Goal: Transaction & Acquisition: Purchase product/service

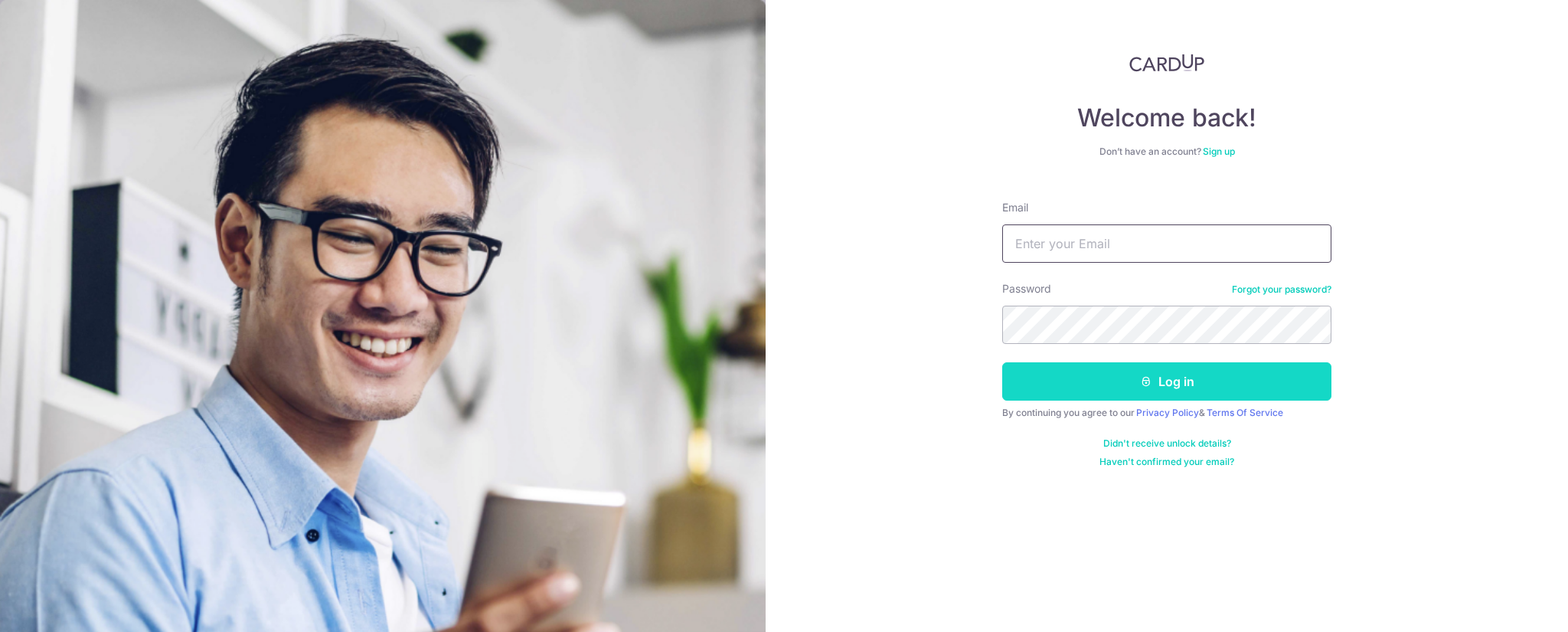
type input "plspress1@gmail.com"
click at [1184, 392] on button "Log in" at bounding box center [1167, 381] width 329 height 38
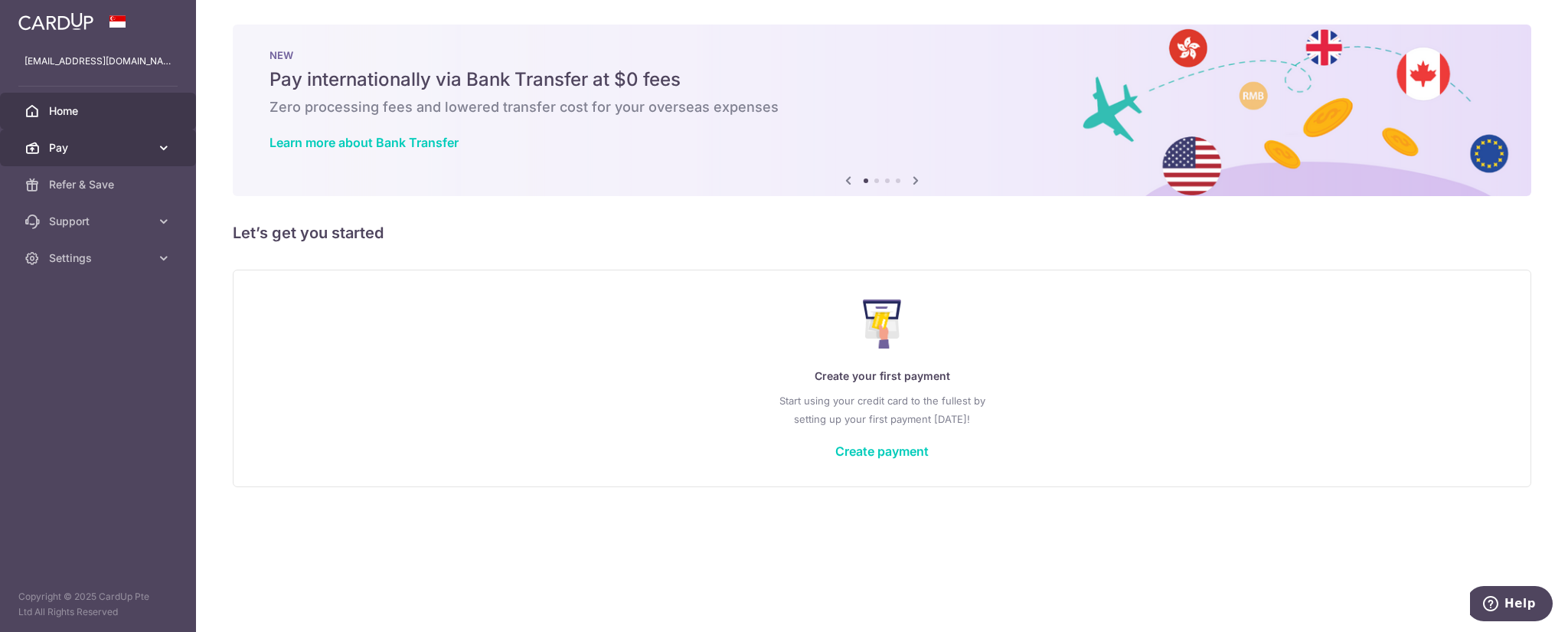
click at [93, 157] on link "Pay" at bounding box center [98, 147] width 196 height 37
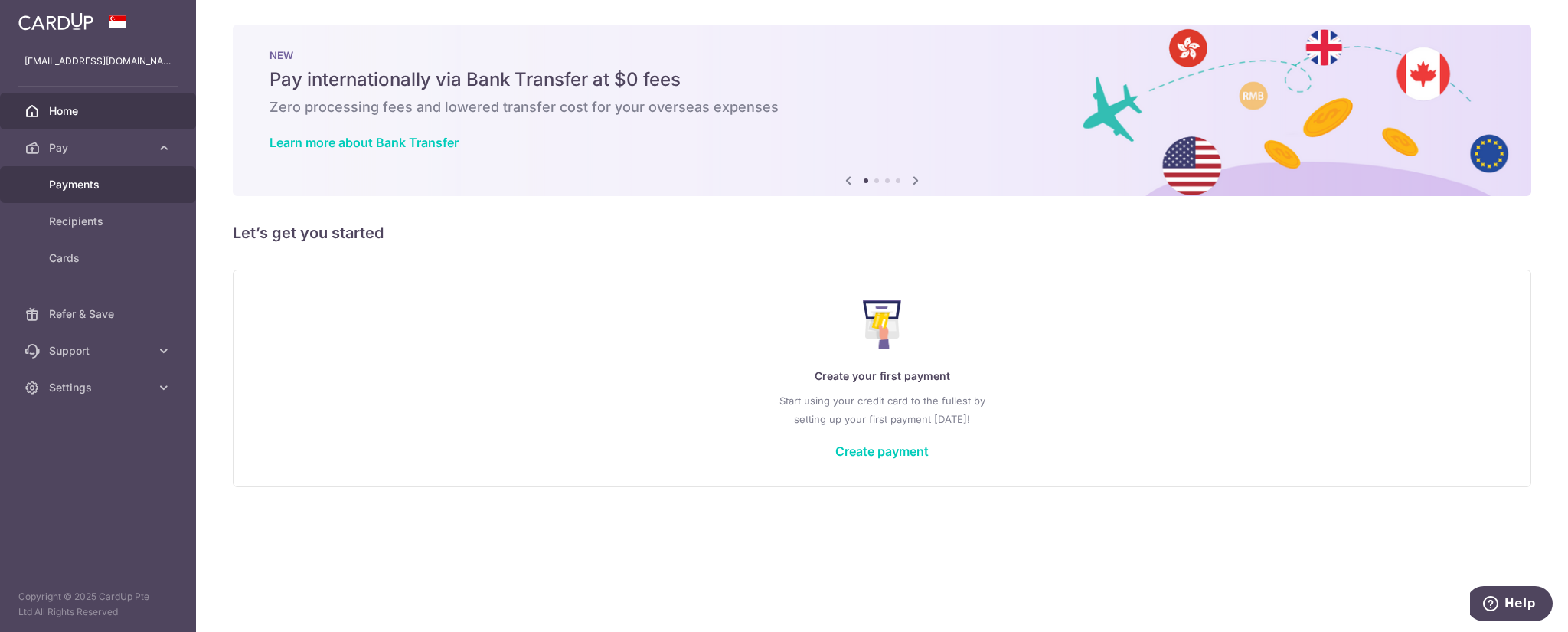
click at [89, 187] on span "Payments" at bounding box center [100, 184] width 101 height 16
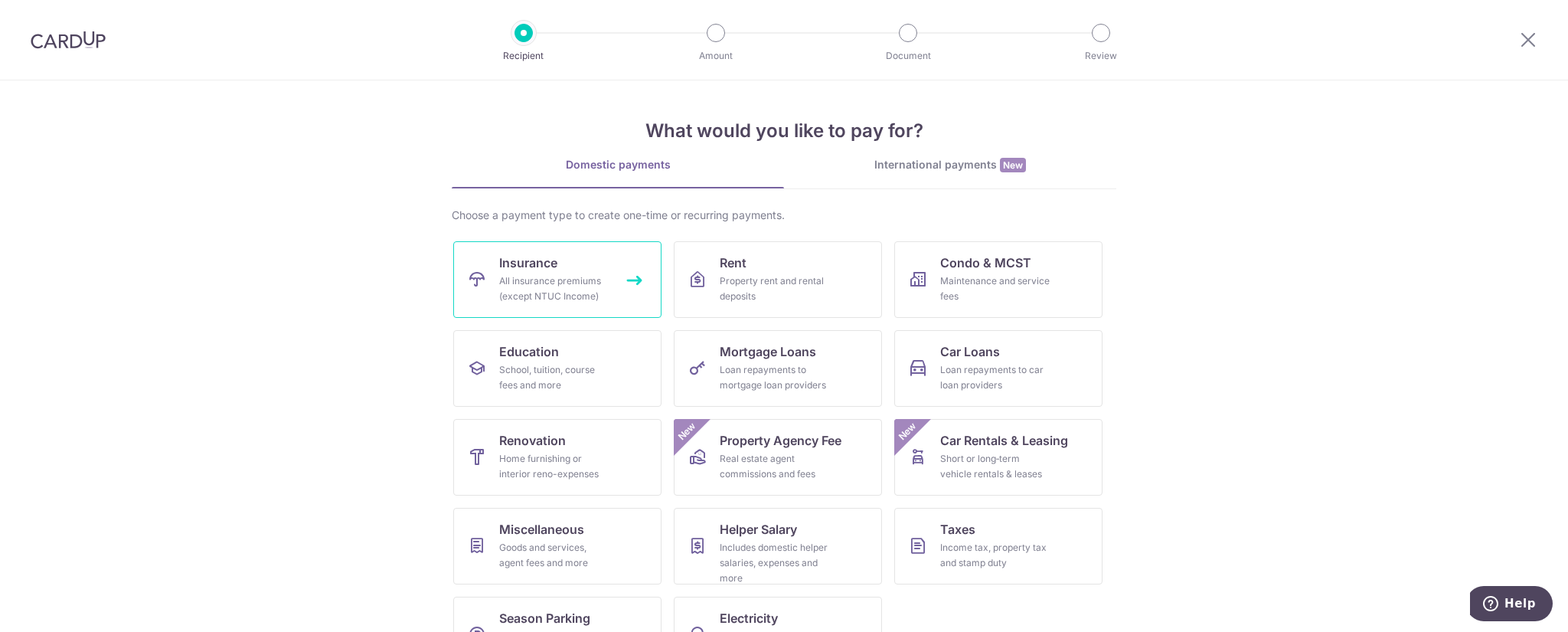
click at [524, 289] on div "All insurance premiums (except NTUC Income)" at bounding box center [554, 288] width 110 height 30
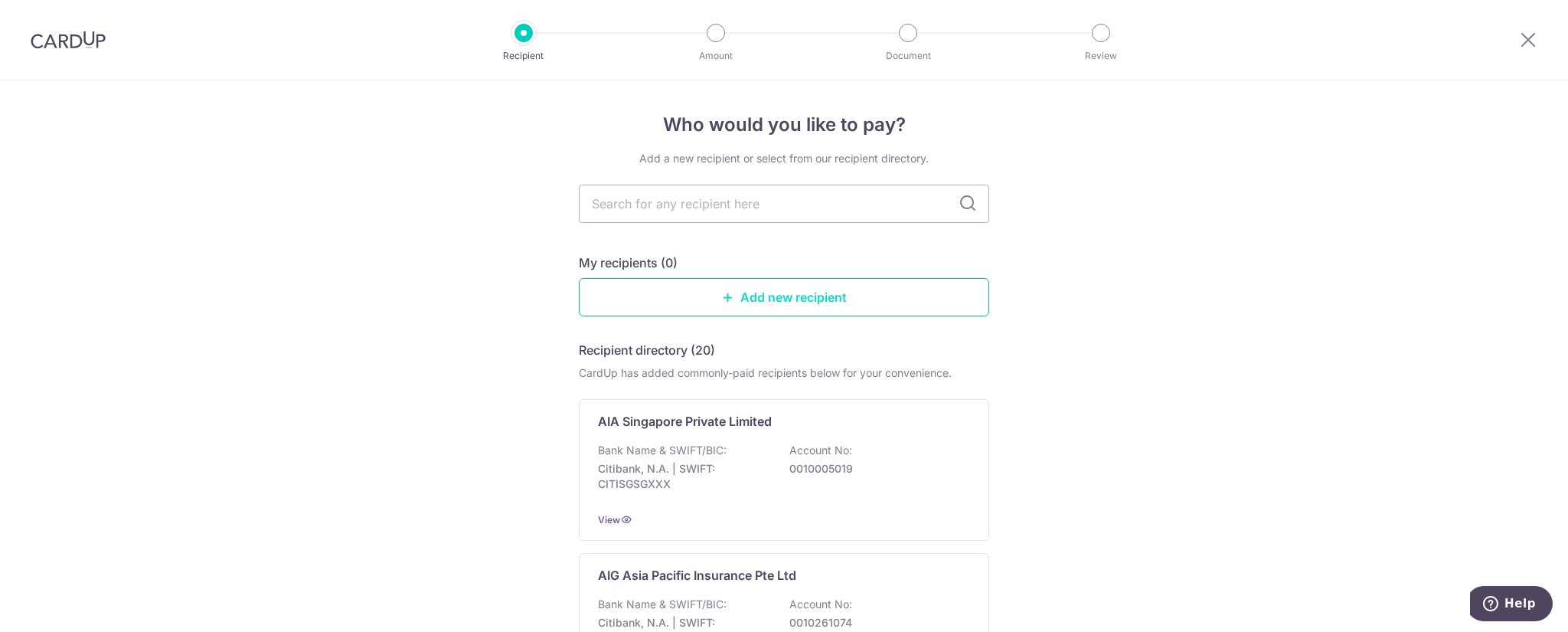
click at [738, 299] on link "Add new recipient" at bounding box center [784, 297] width 410 height 38
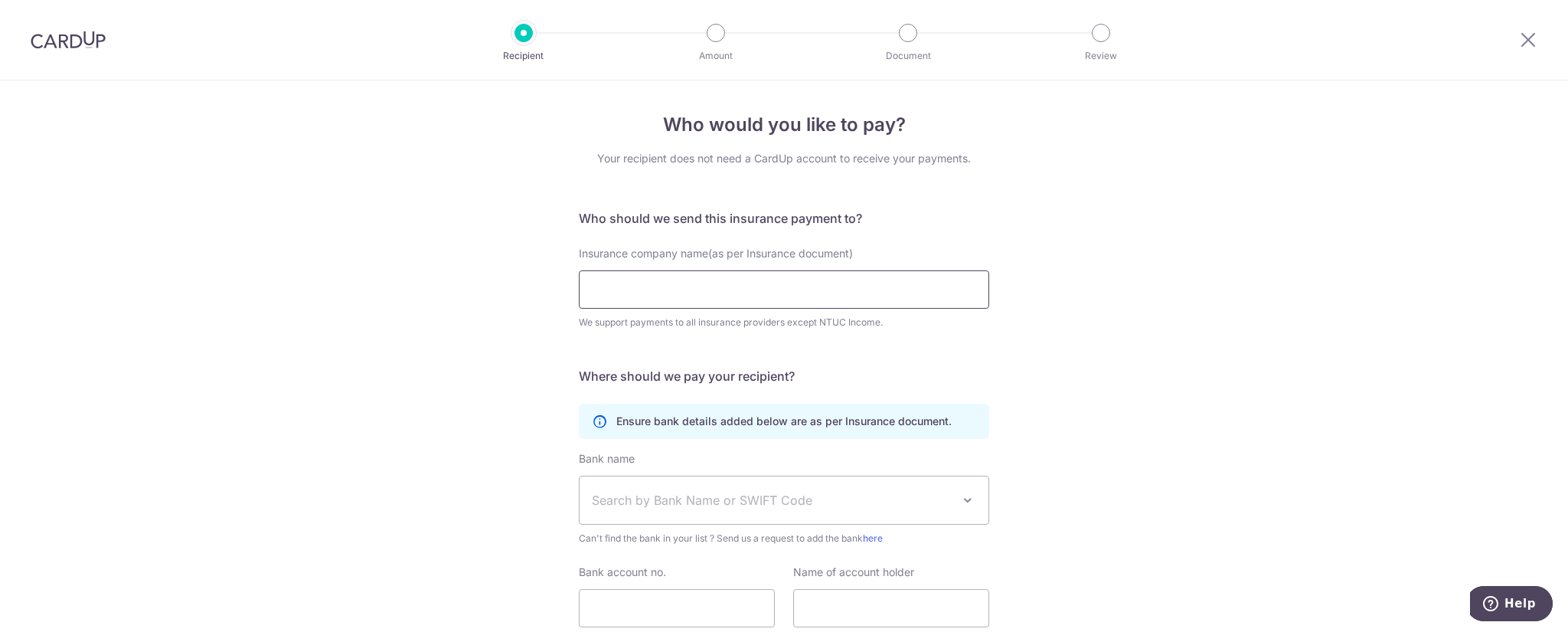
click at [738, 299] on input "Insurance company name(as per Insurance document)" at bounding box center [784, 289] width 410 height 38
click at [976, 344] on div "Insurance company name(as per Insurance document) We support payments to all in…" at bounding box center [784, 297] width 428 height 102
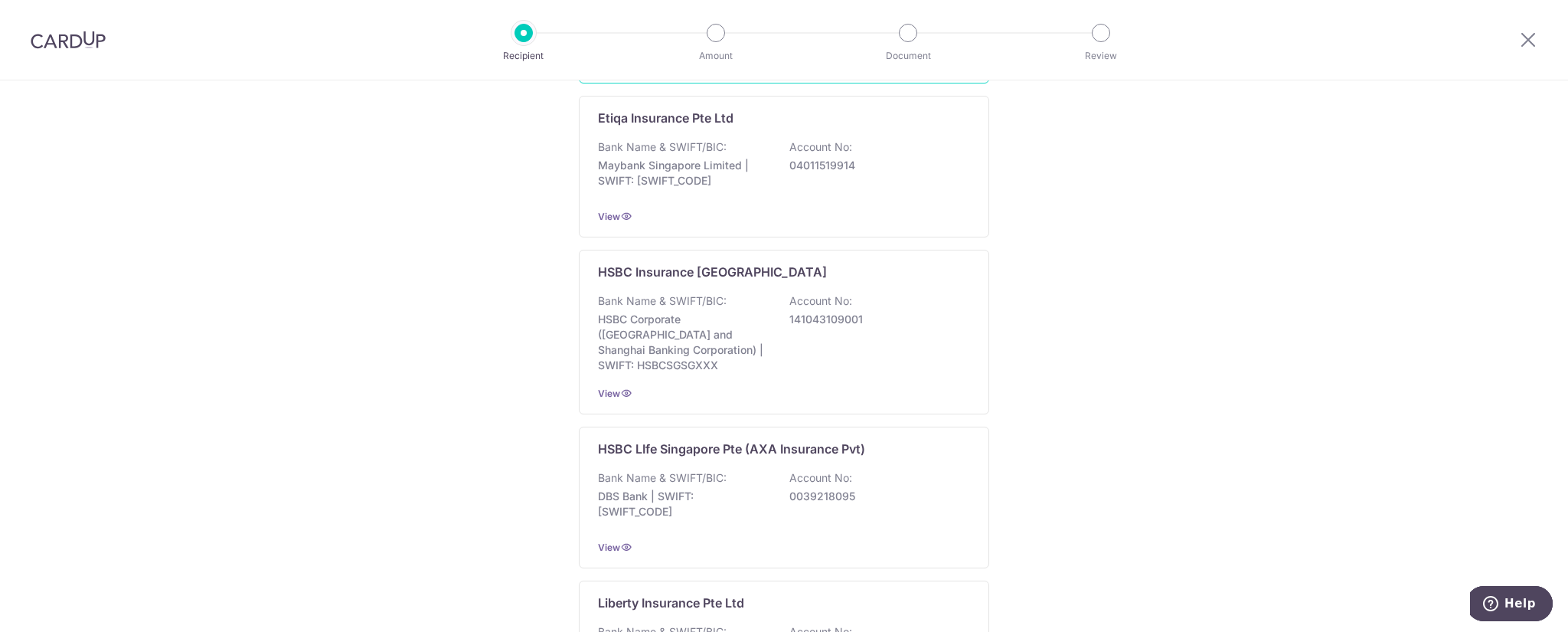
scroll to position [1450, 0]
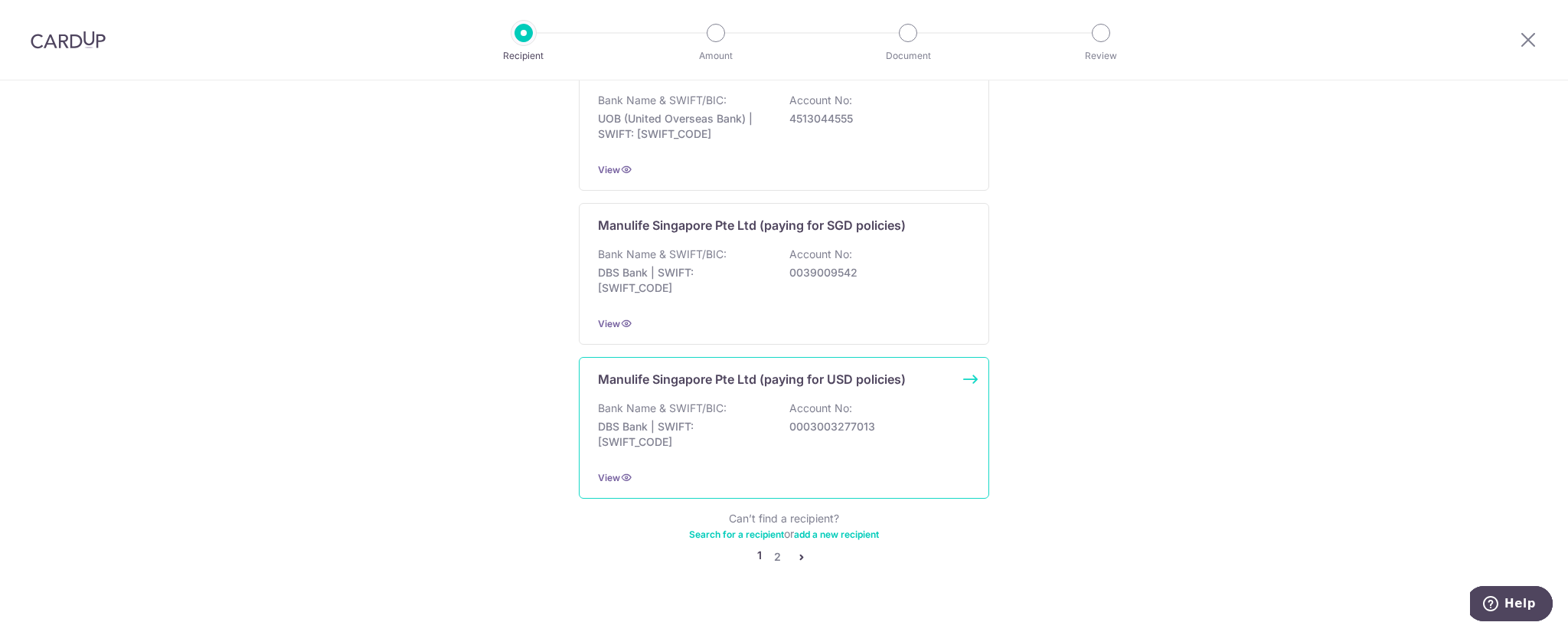
click at [709, 368] on div "Manulife Singapore Pte Ltd (paying for USD policies) Bank Name & SWIFT/BIC: DBS…" at bounding box center [784, 427] width 410 height 141
click at [771, 548] on link "2" at bounding box center [777, 557] width 18 height 18
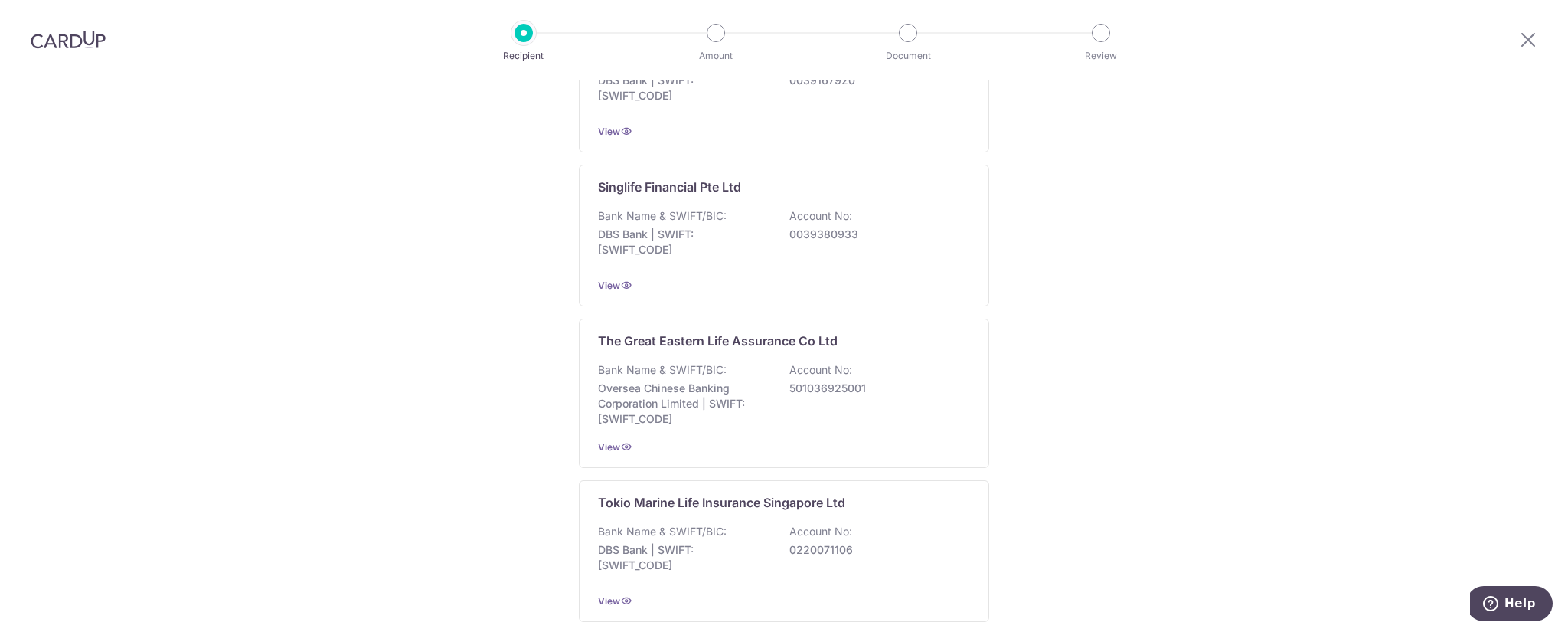
scroll to position [1458, 0]
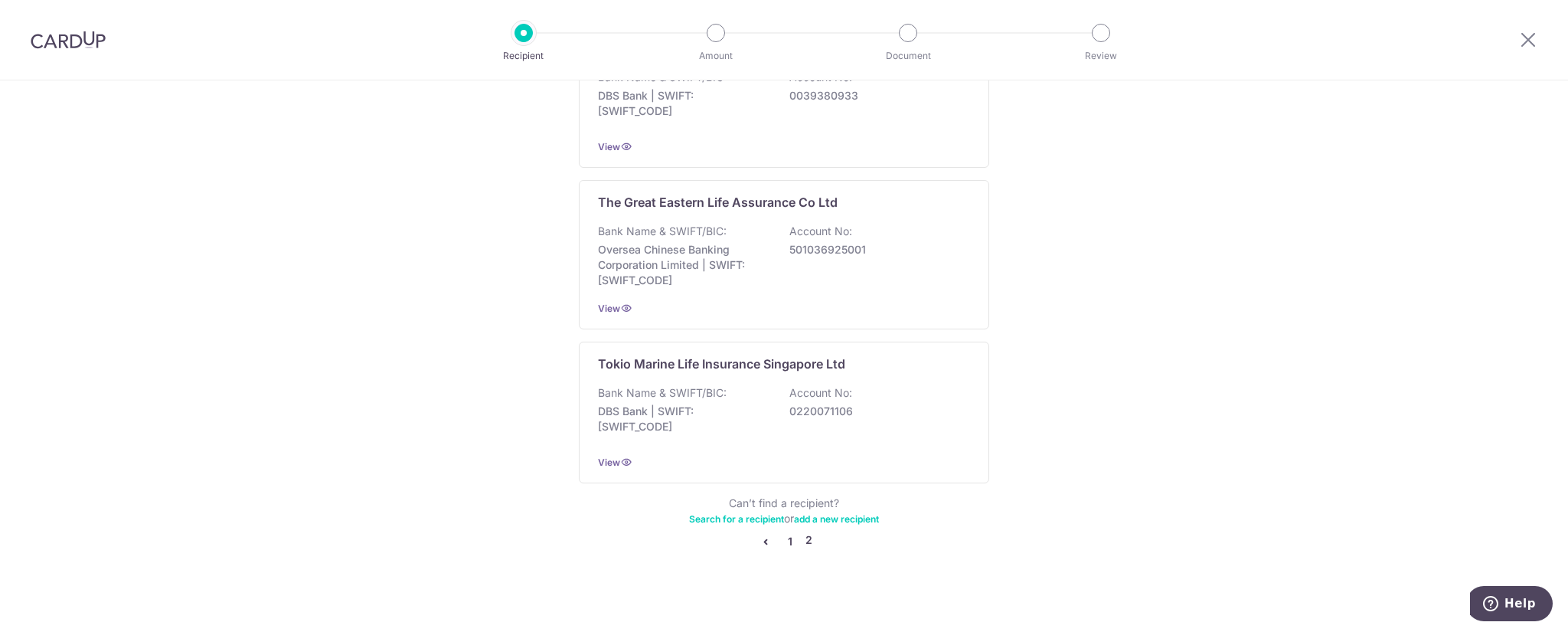
click at [786, 535] on link "1" at bounding box center [790, 541] width 18 height 18
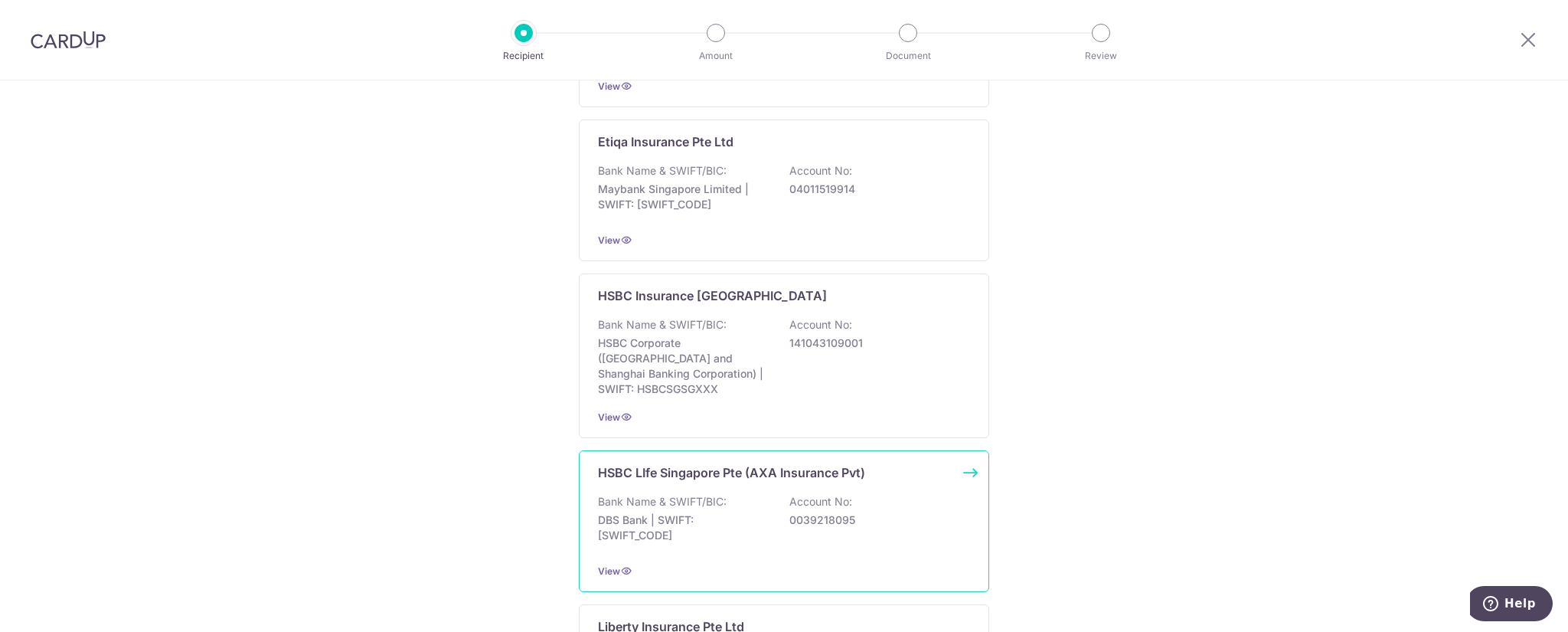
scroll to position [1378, 0]
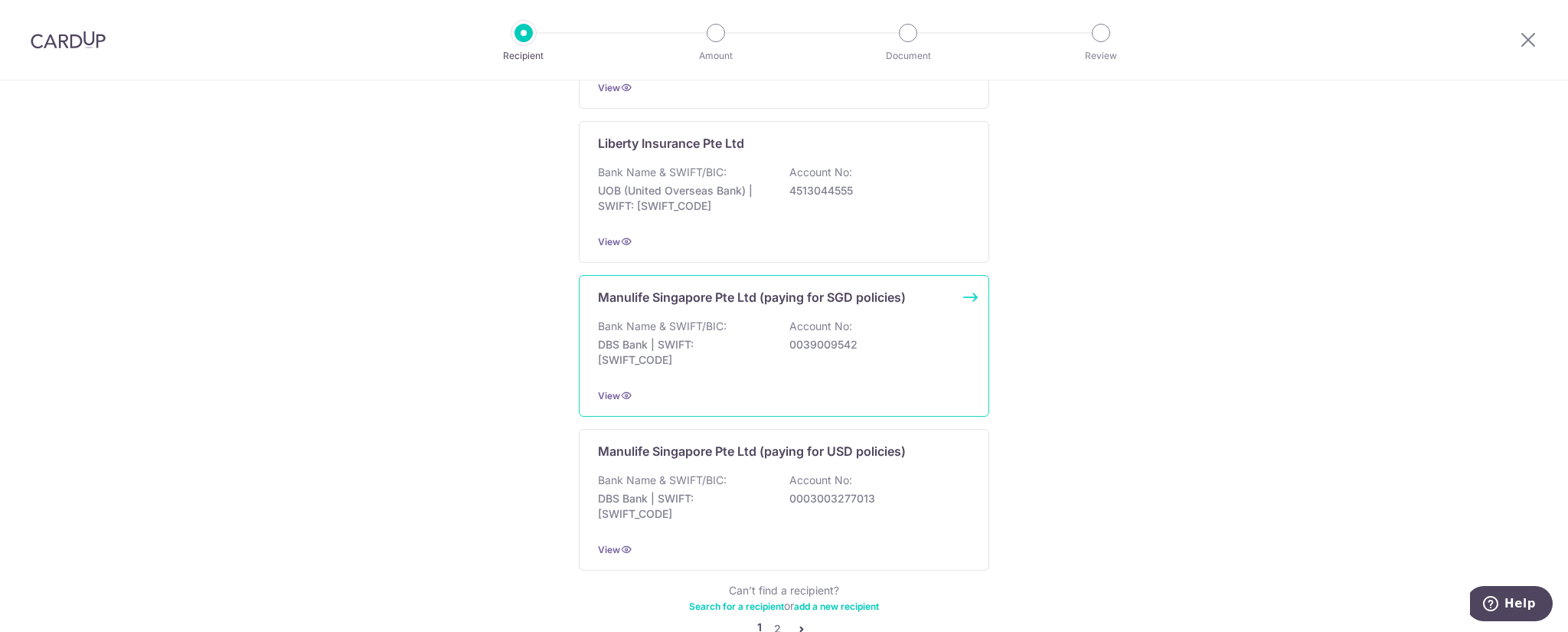
click at [848, 319] on p "Account No:" at bounding box center [821, 326] width 63 height 16
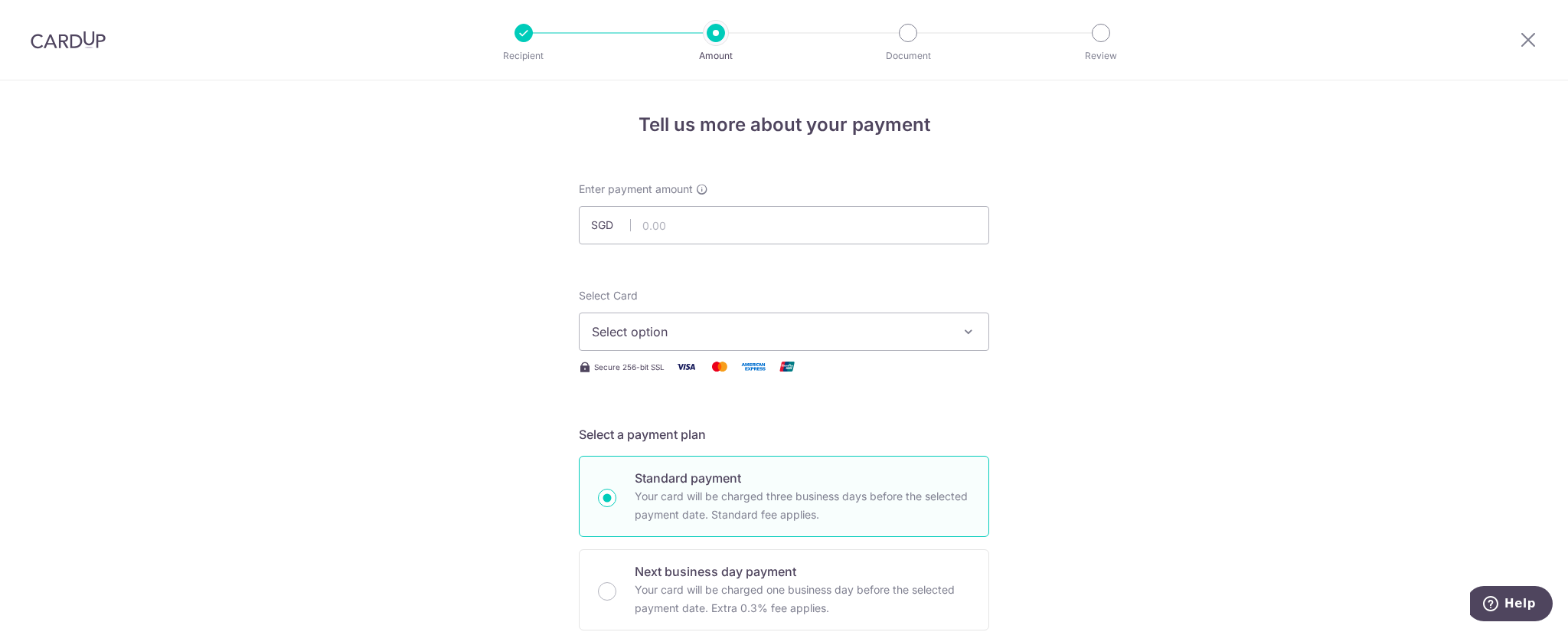
click at [795, 338] on span "Select option" at bounding box center [770, 331] width 356 height 18
click at [741, 220] on input "text" at bounding box center [784, 225] width 410 height 38
paste input "2,652.33"
type input "2,652.33"
click at [760, 331] on span "Select option" at bounding box center [770, 331] width 356 height 18
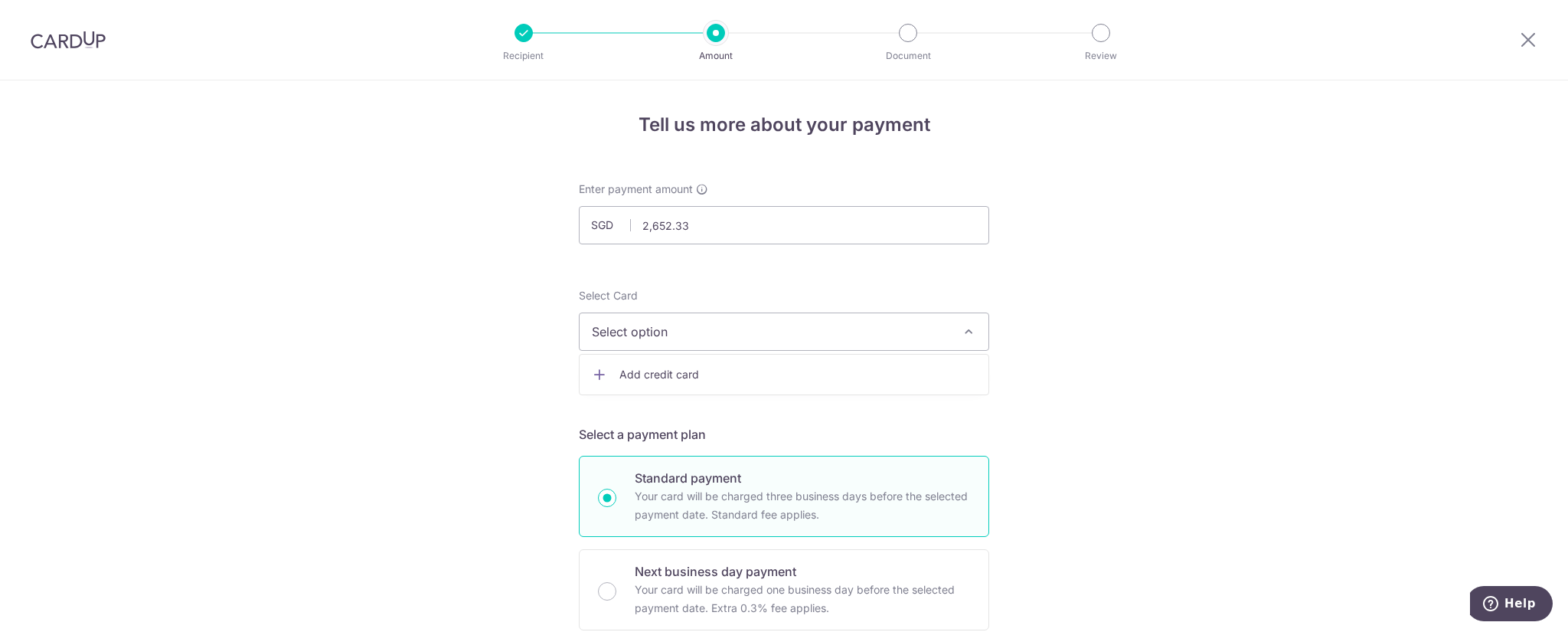
click at [752, 380] on span "Add credit card" at bounding box center [798, 374] width 356 height 16
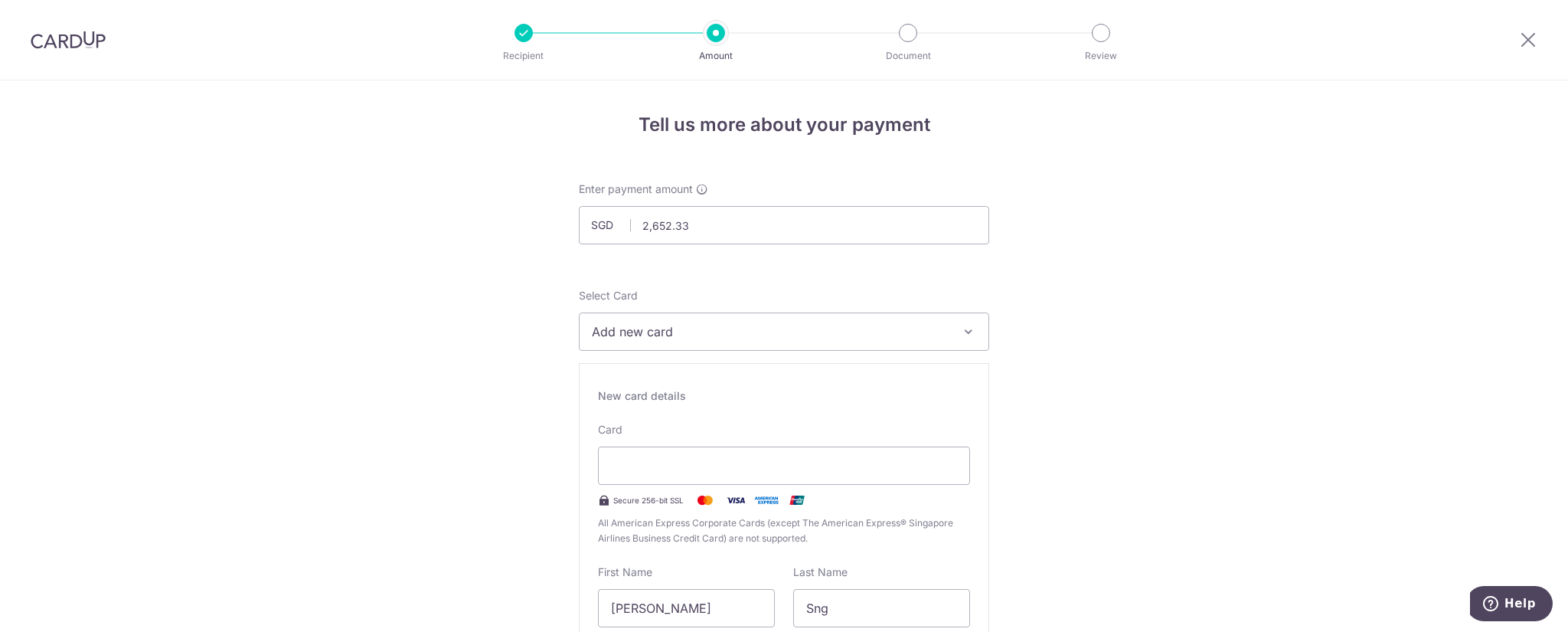
type input "06 / 2030"
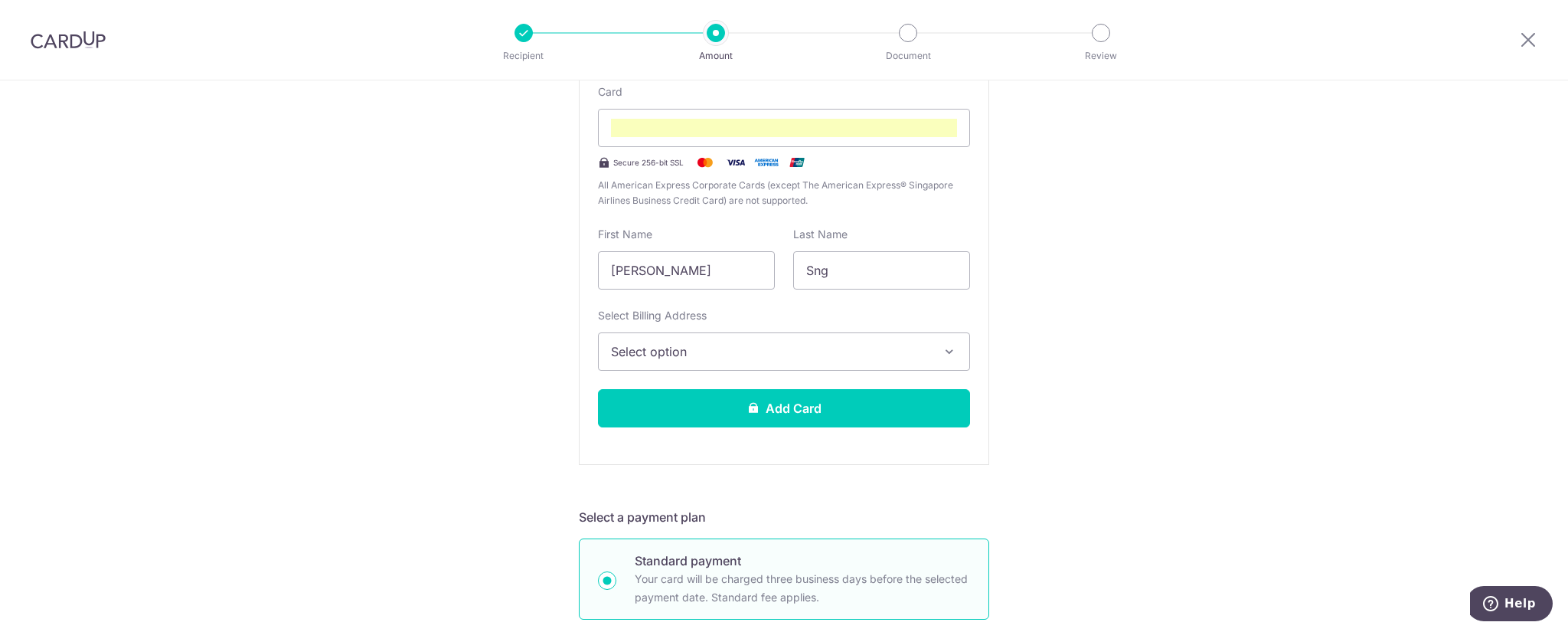
scroll to position [338, 0]
click at [831, 344] on span "Select option" at bounding box center [770, 351] width 319 height 18
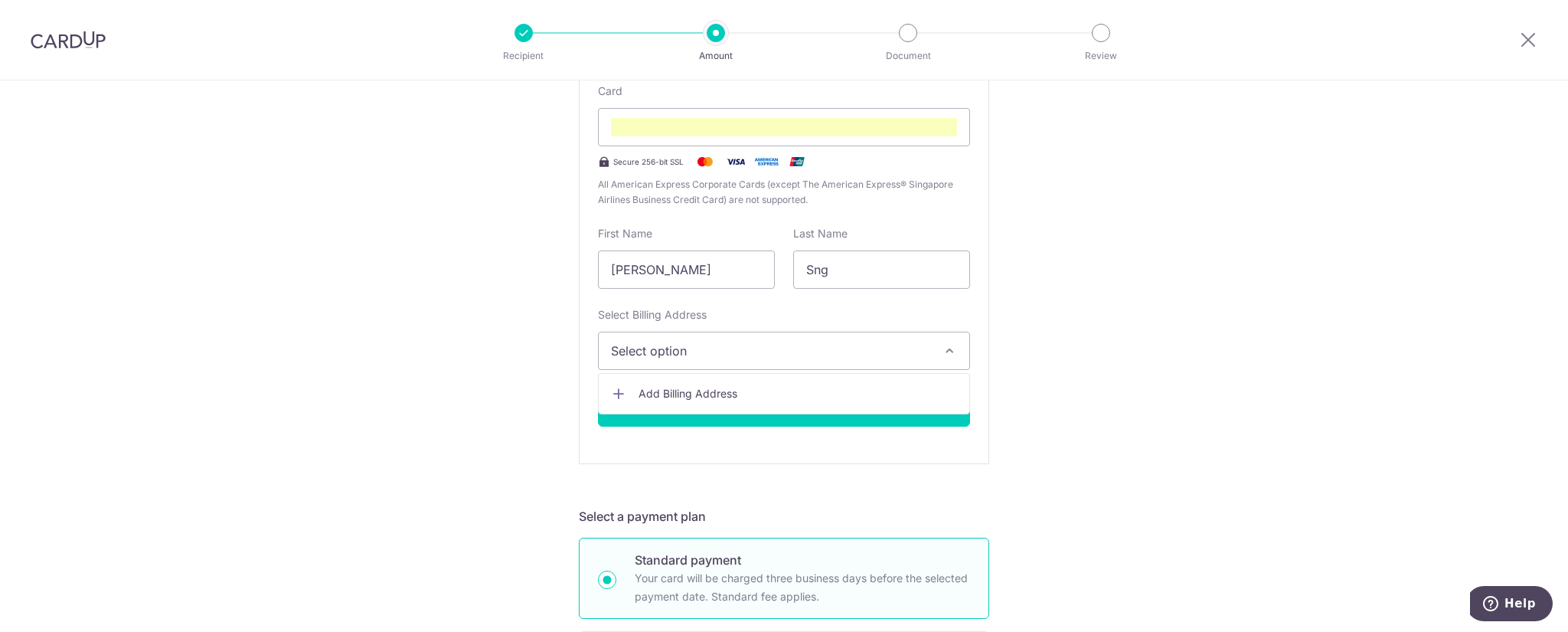
click at [732, 402] on link "Add Billing Address" at bounding box center [783, 394] width 370 height 28
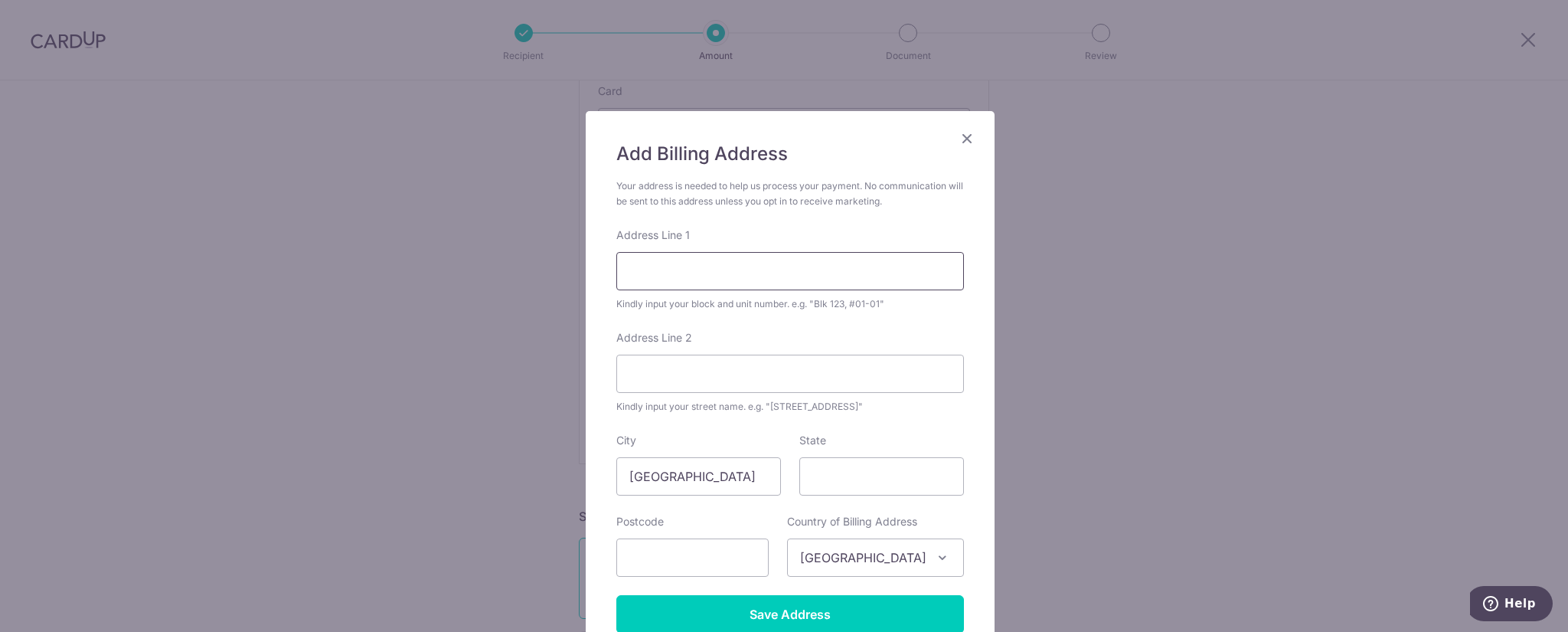
click at [738, 273] on input "Address Line 1" at bounding box center [790, 271] width 347 height 38
type input "31 Tampines Lane, 11-103"
type input "528470"
click at [1096, 455] on div "Add Billing Address Your address is needed to help us process your payment. No …" at bounding box center [784, 316] width 1568 height 632
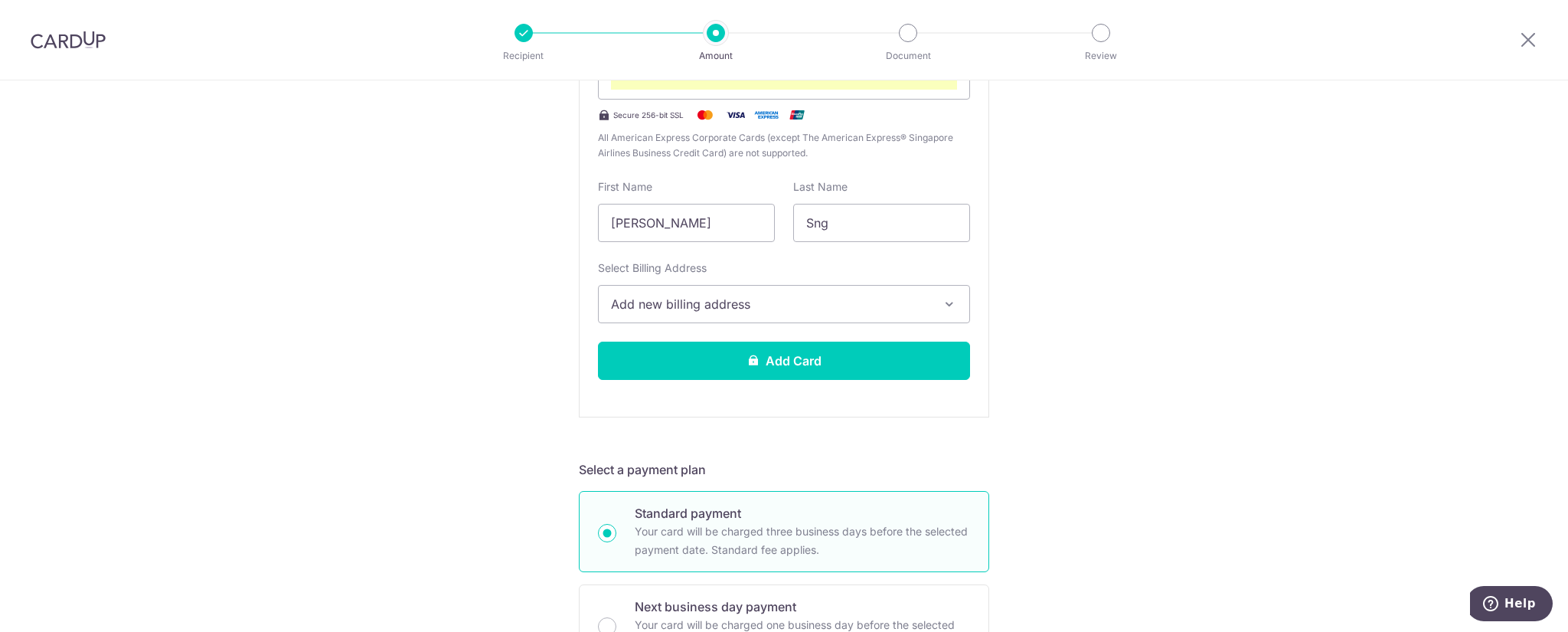
scroll to position [262, 0]
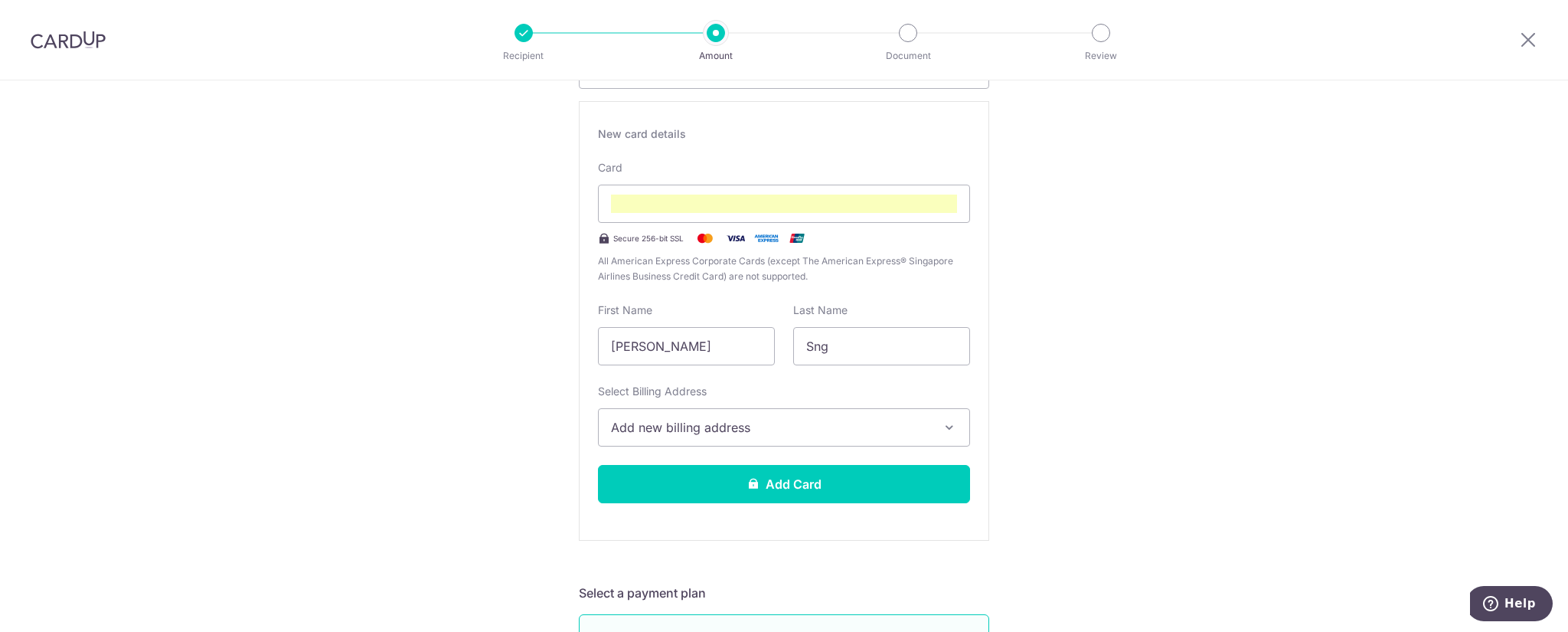
click at [844, 422] on span "Add new billing address" at bounding box center [770, 427] width 319 height 18
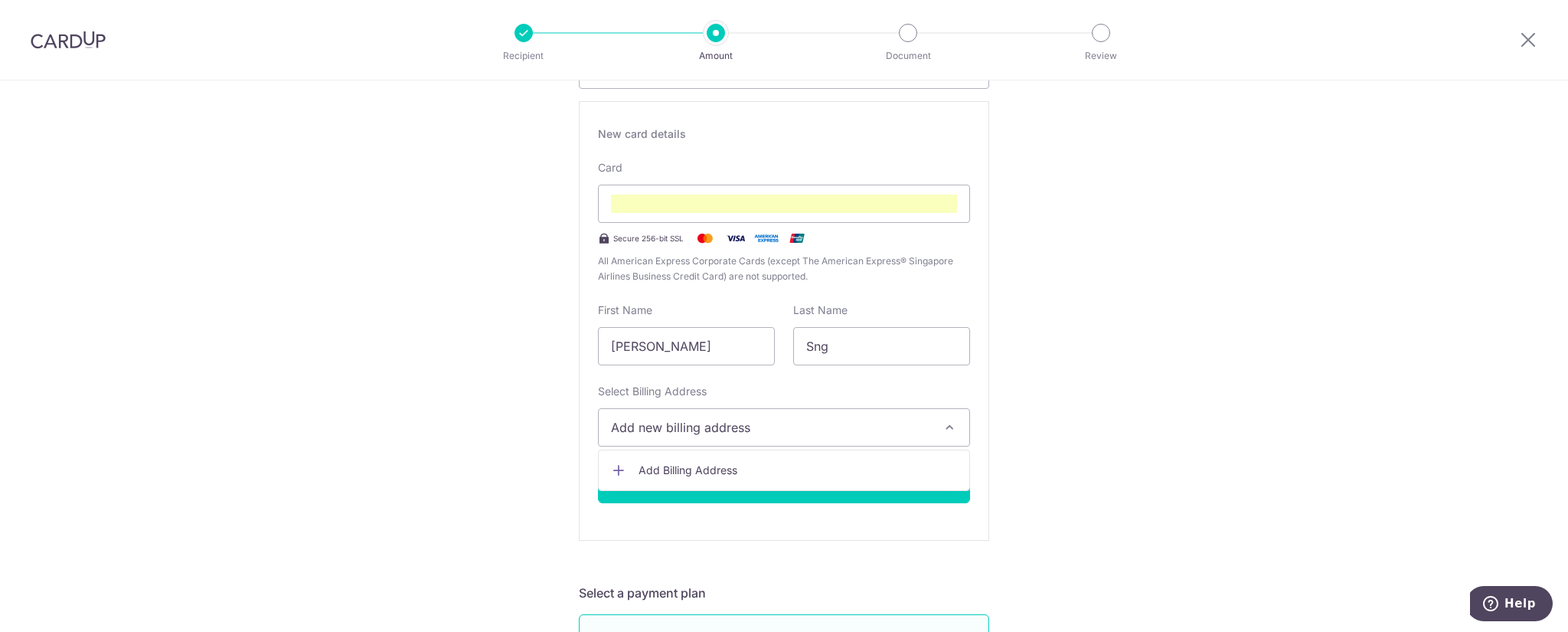
click at [844, 422] on span "Add new billing address" at bounding box center [770, 427] width 319 height 18
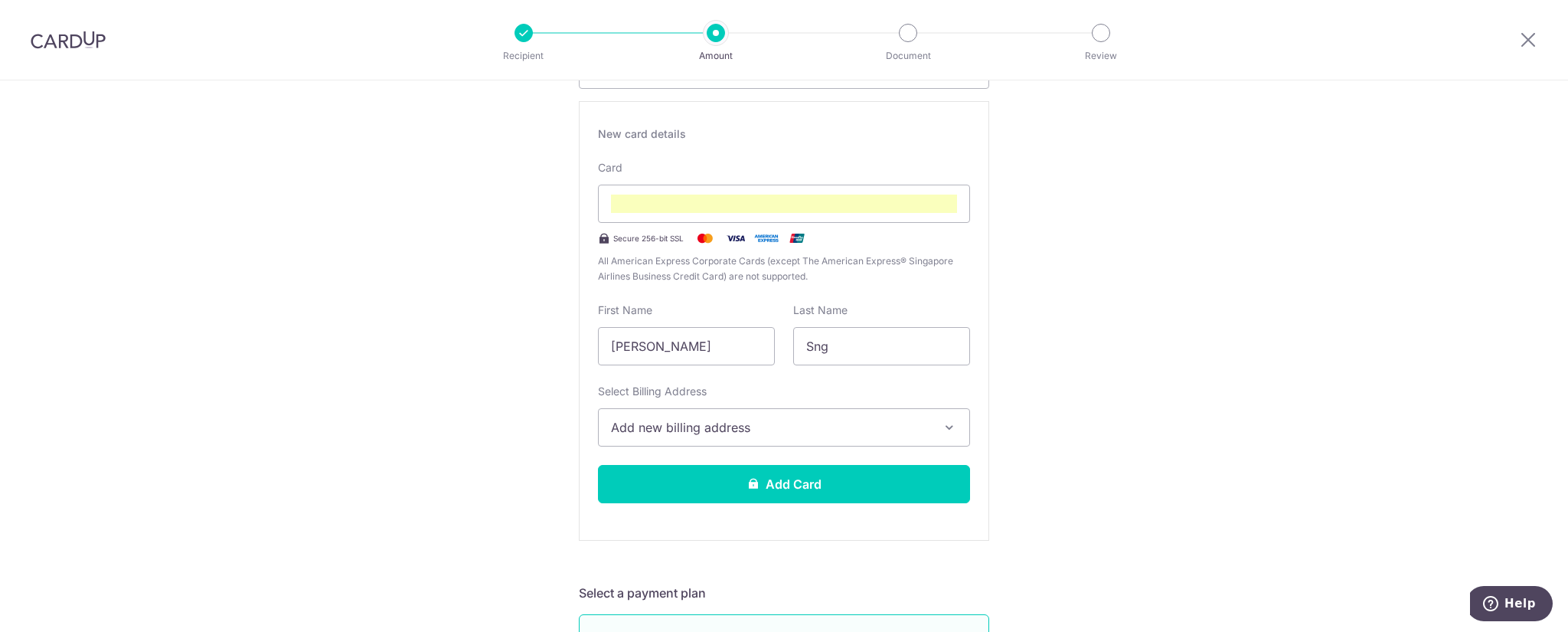
click at [844, 422] on span "Add new billing address" at bounding box center [770, 427] width 319 height 18
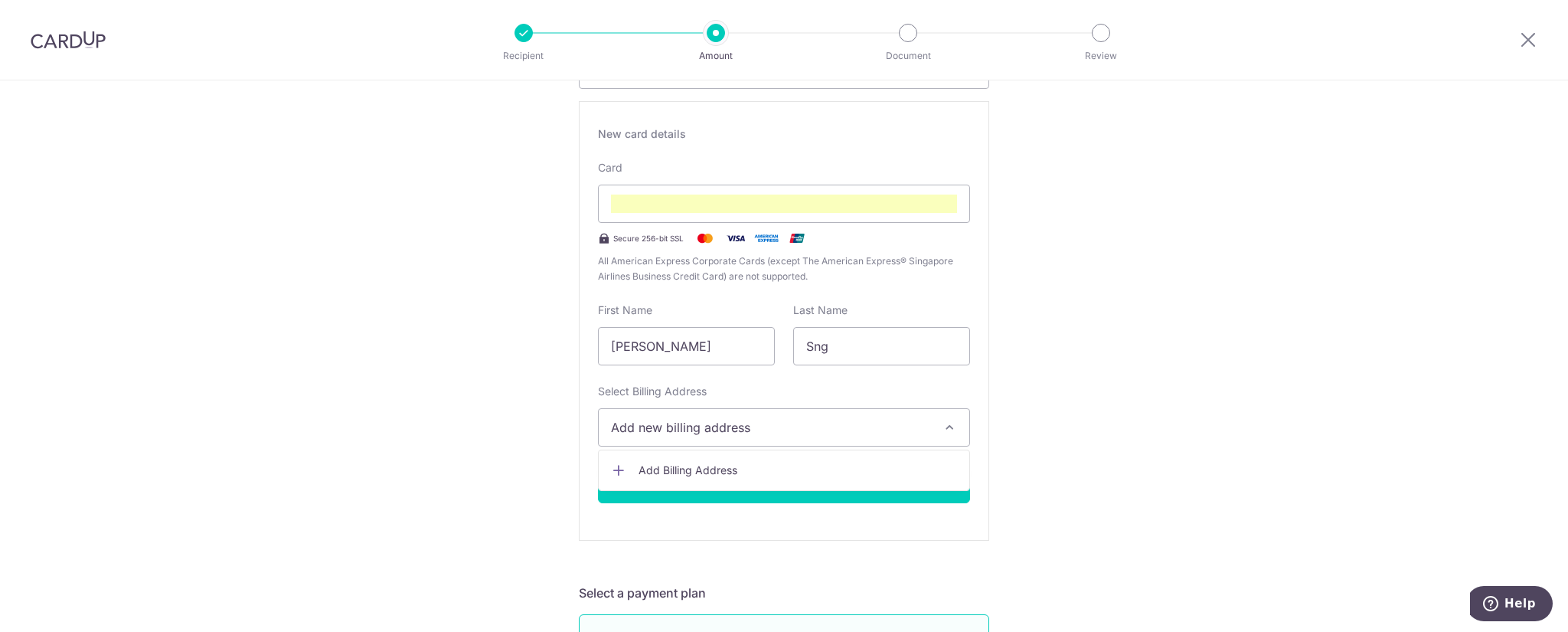
click at [778, 468] on span "Add Billing Address" at bounding box center [798, 470] width 319 height 16
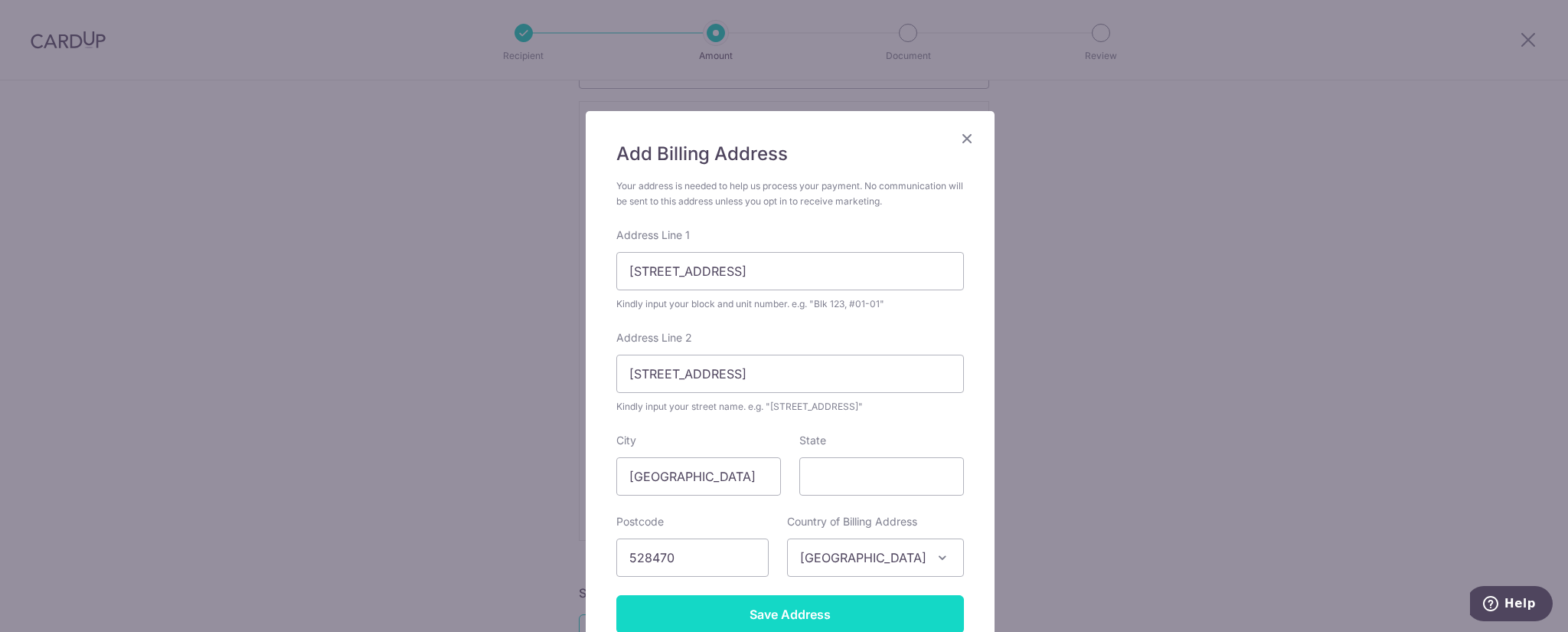
click at [802, 613] on input "Save Address" at bounding box center [790, 614] width 347 height 38
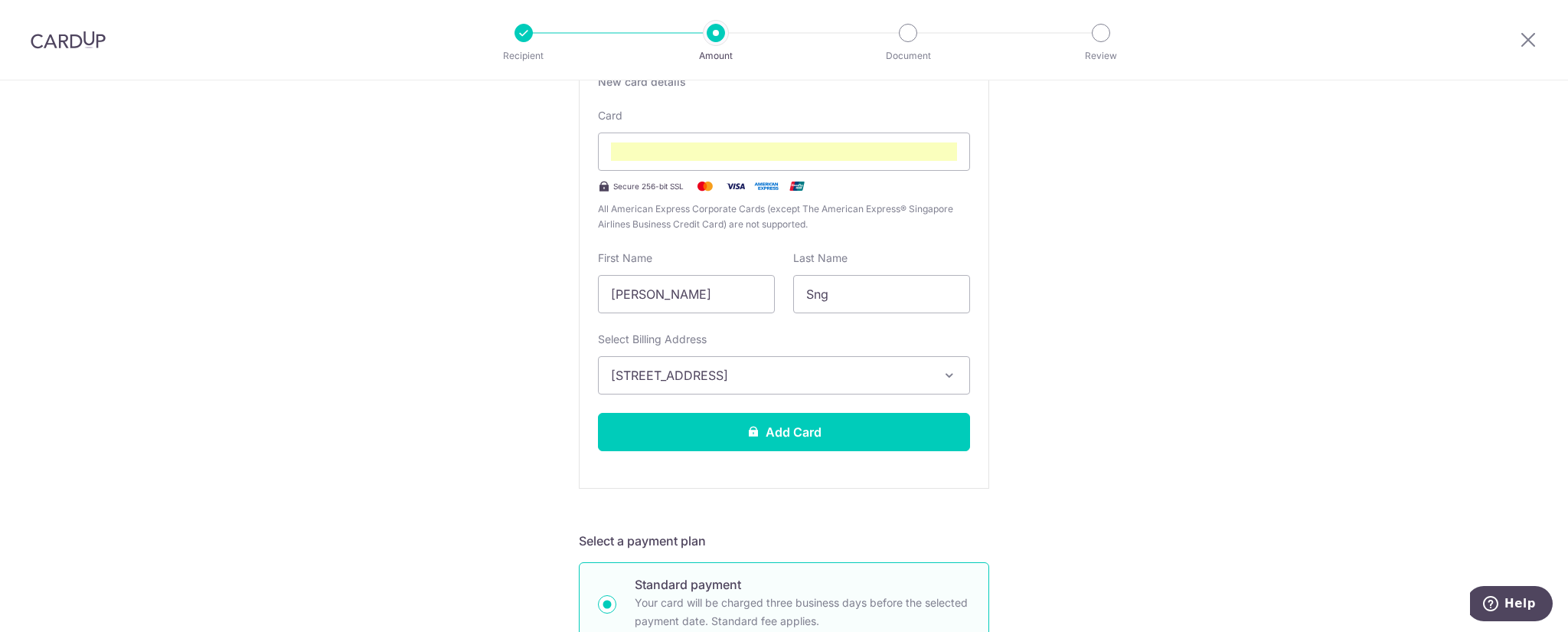
scroll to position [338, 0]
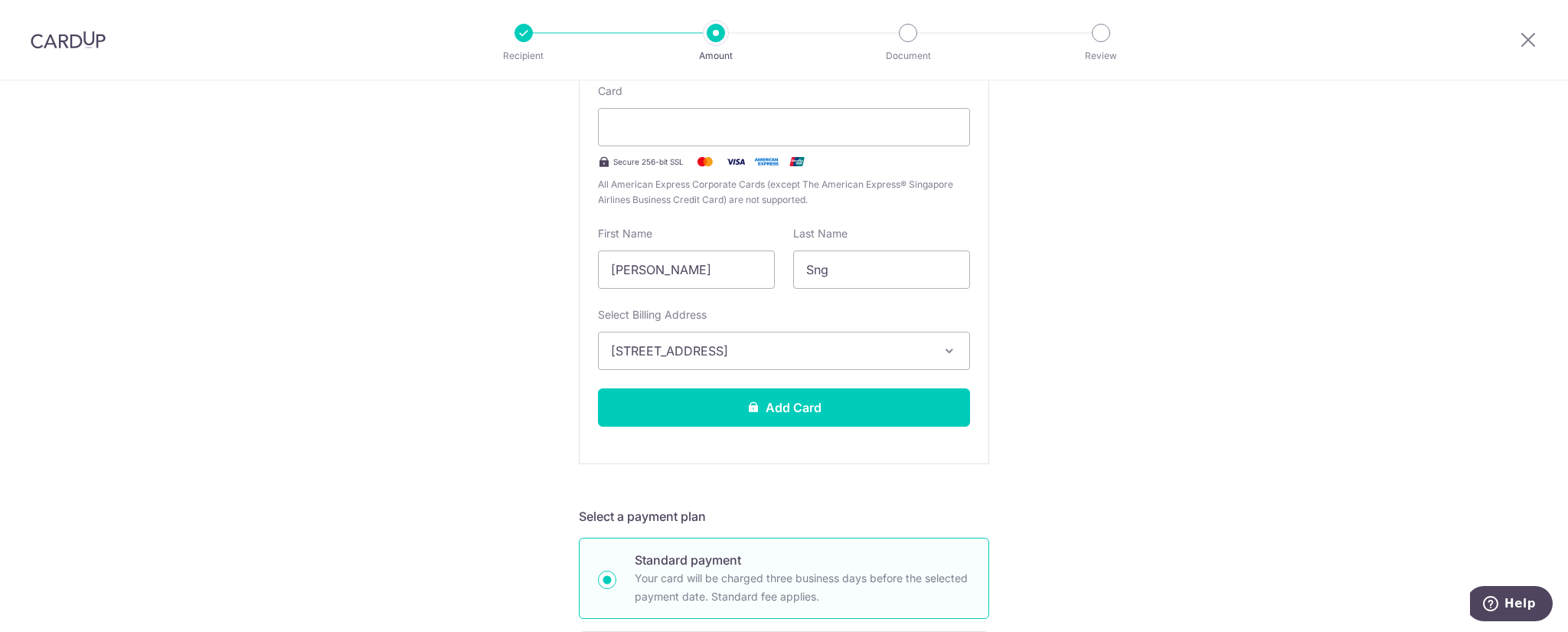
click at [867, 417] on button "Add Card" at bounding box center [783, 407] width 372 height 38
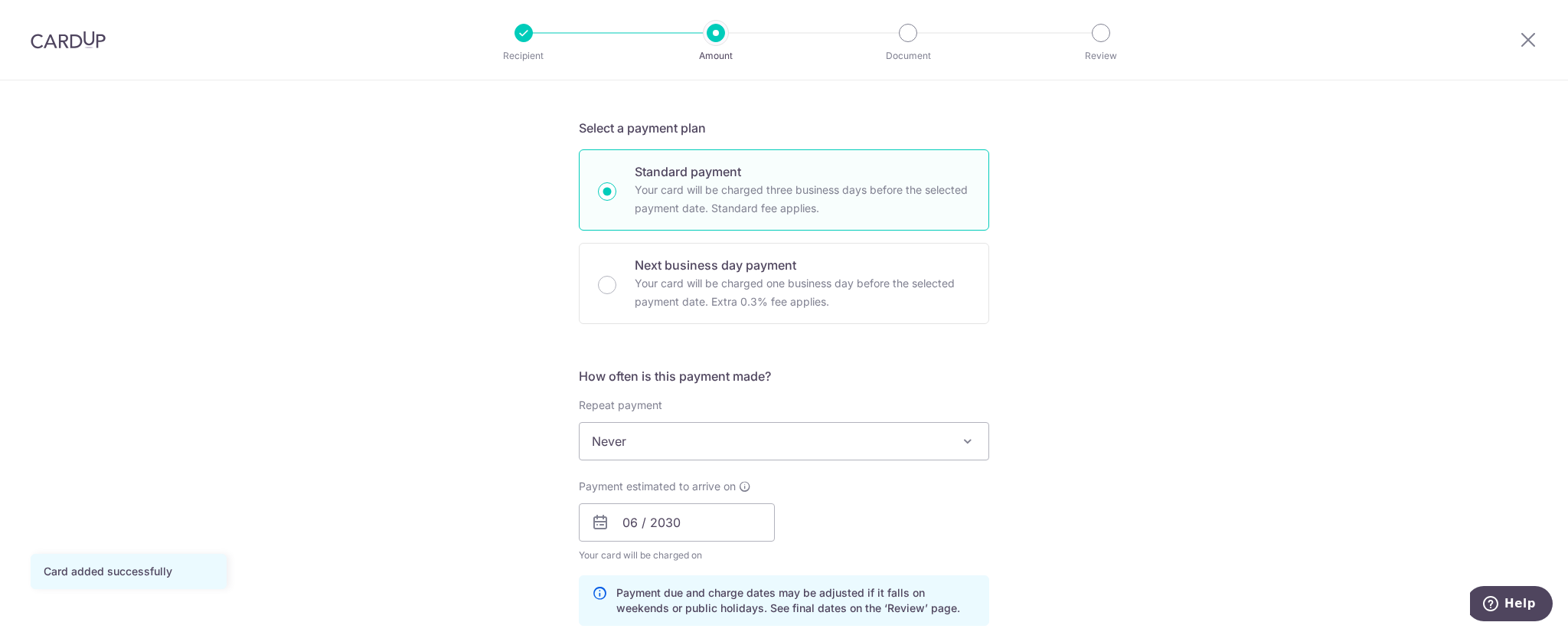
scroll to position [536, 0]
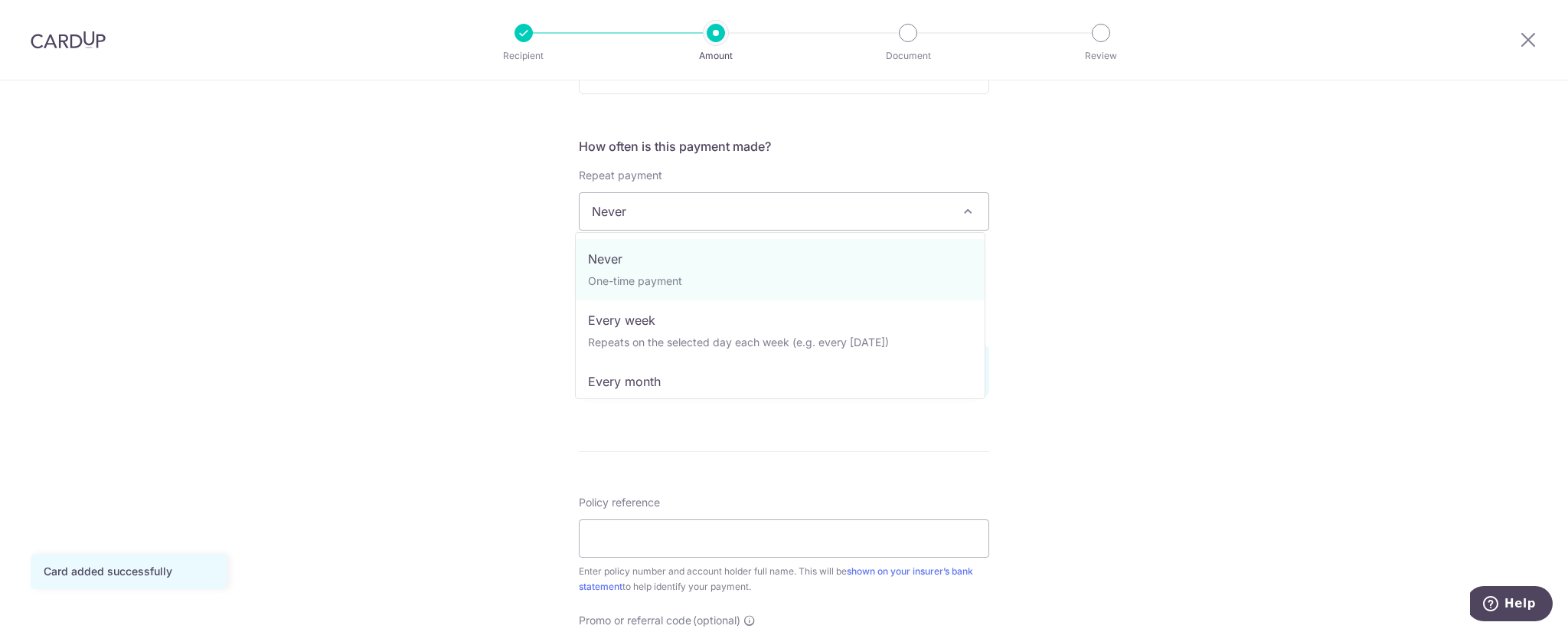
click at [869, 215] on span "Never" at bounding box center [784, 211] width 409 height 37
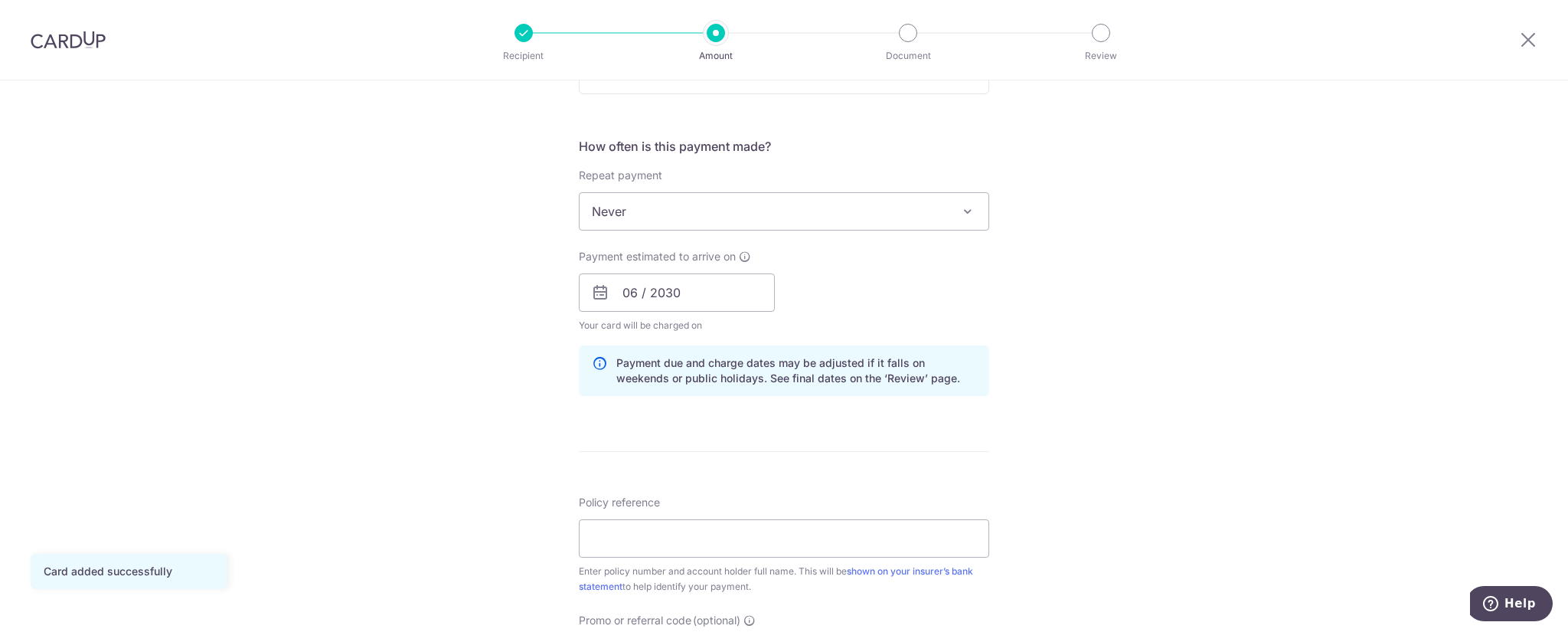
click at [869, 215] on span "Never" at bounding box center [784, 211] width 409 height 37
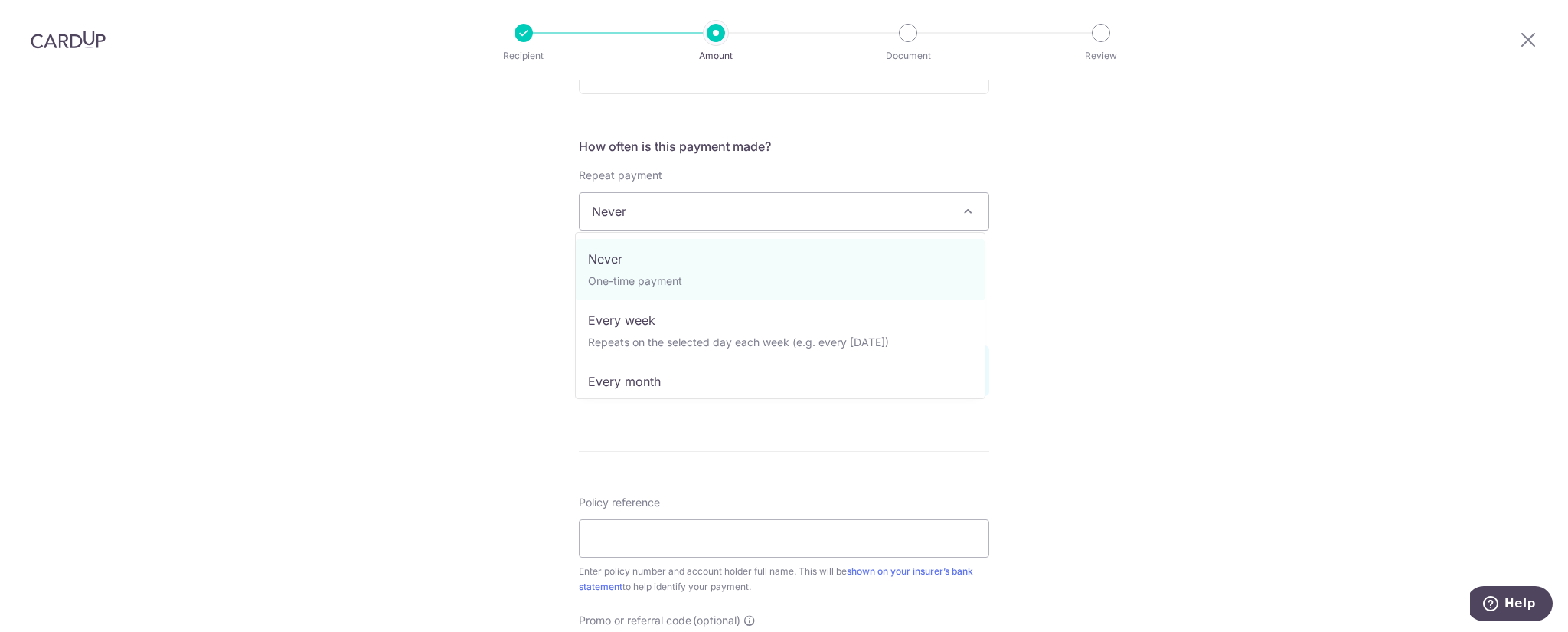
click at [869, 215] on span "Never" at bounding box center [784, 211] width 409 height 37
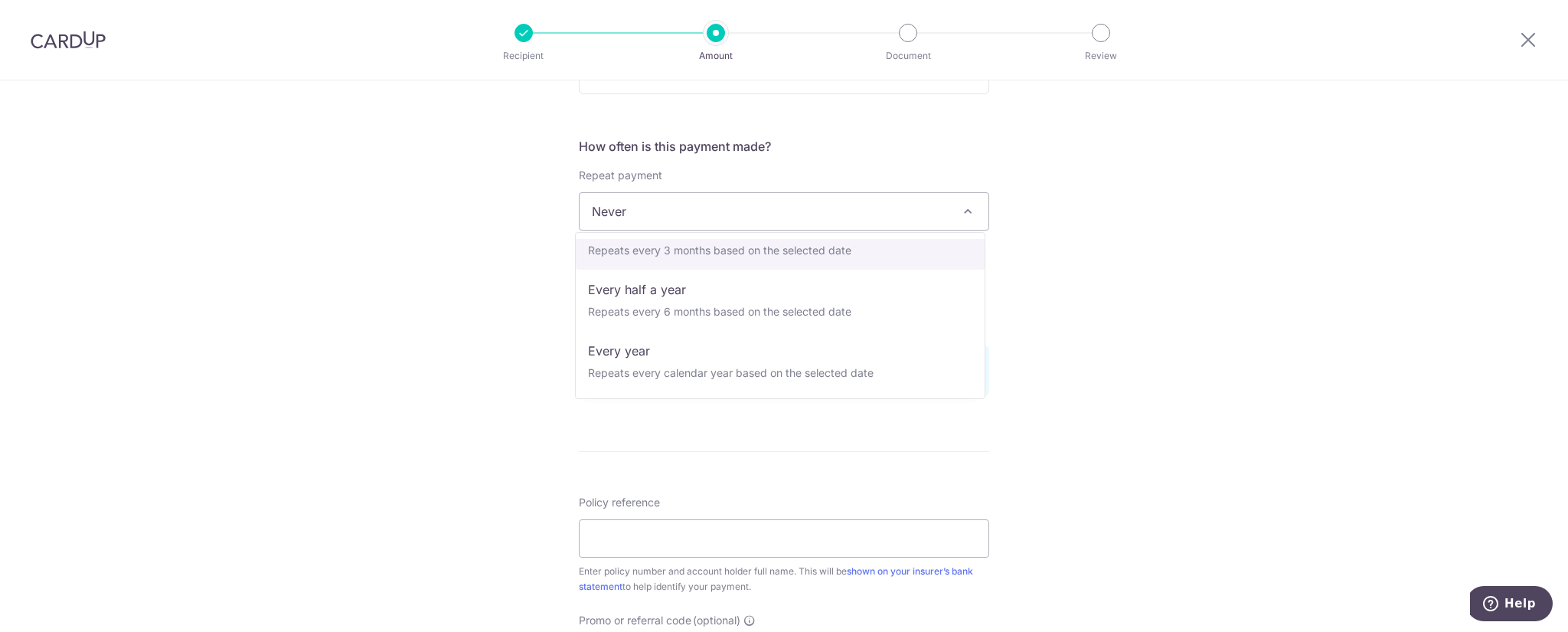
click at [1059, 240] on div "Tell us more about your payment Enter payment amount SGD 2,652.33 2652.33 Card …" at bounding box center [784, 268] width 1568 height 1448
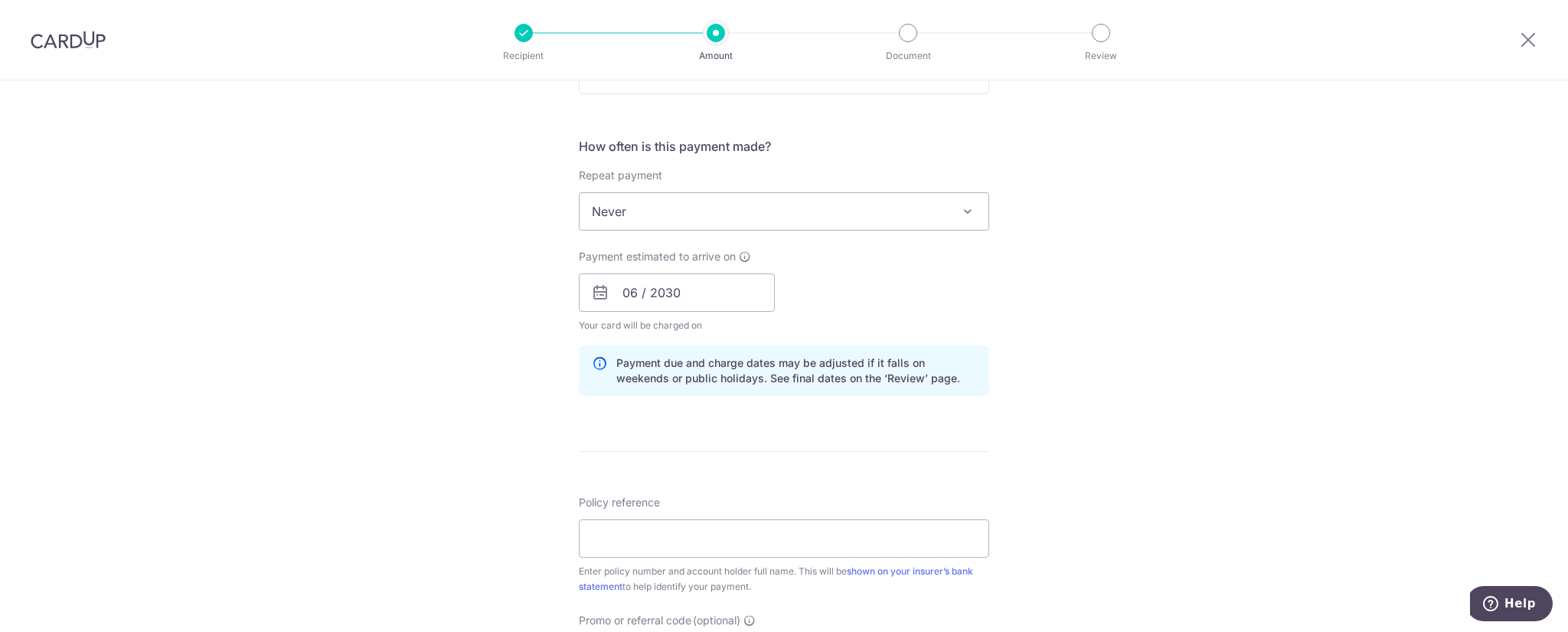
click at [1076, 399] on div "Tell us more about your payment Enter payment amount SGD 2,652.33 2652.33 Card …" at bounding box center [784, 268] width 1568 height 1448
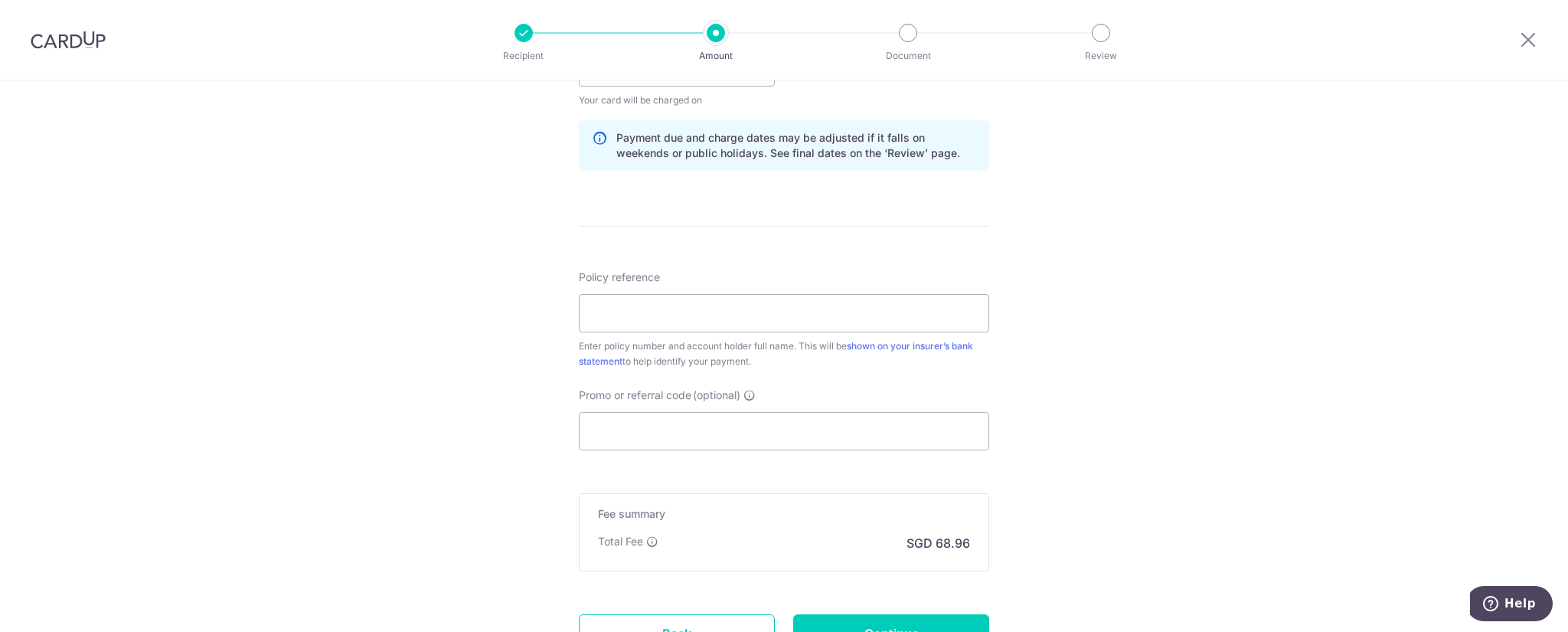
scroll to position [766, 0]
click at [696, 308] on input "Policy reference" at bounding box center [784, 308] width 410 height 38
paste input "2490760026"
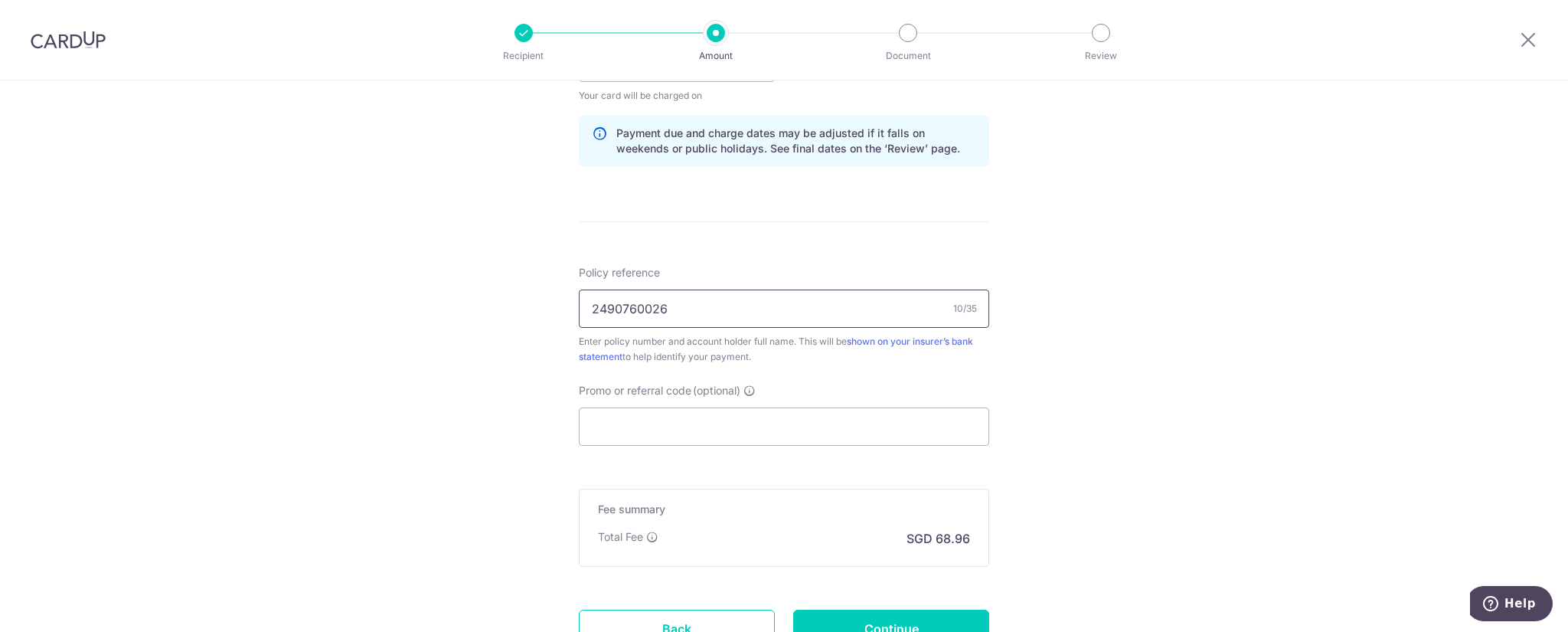
type input "2490760026"
click at [1128, 286] on div "Tell us more about your payment Enter payment amount SGD 2,652.33 2652.33 Card …" at bounding box center [784, 38] width 1568 height 1448
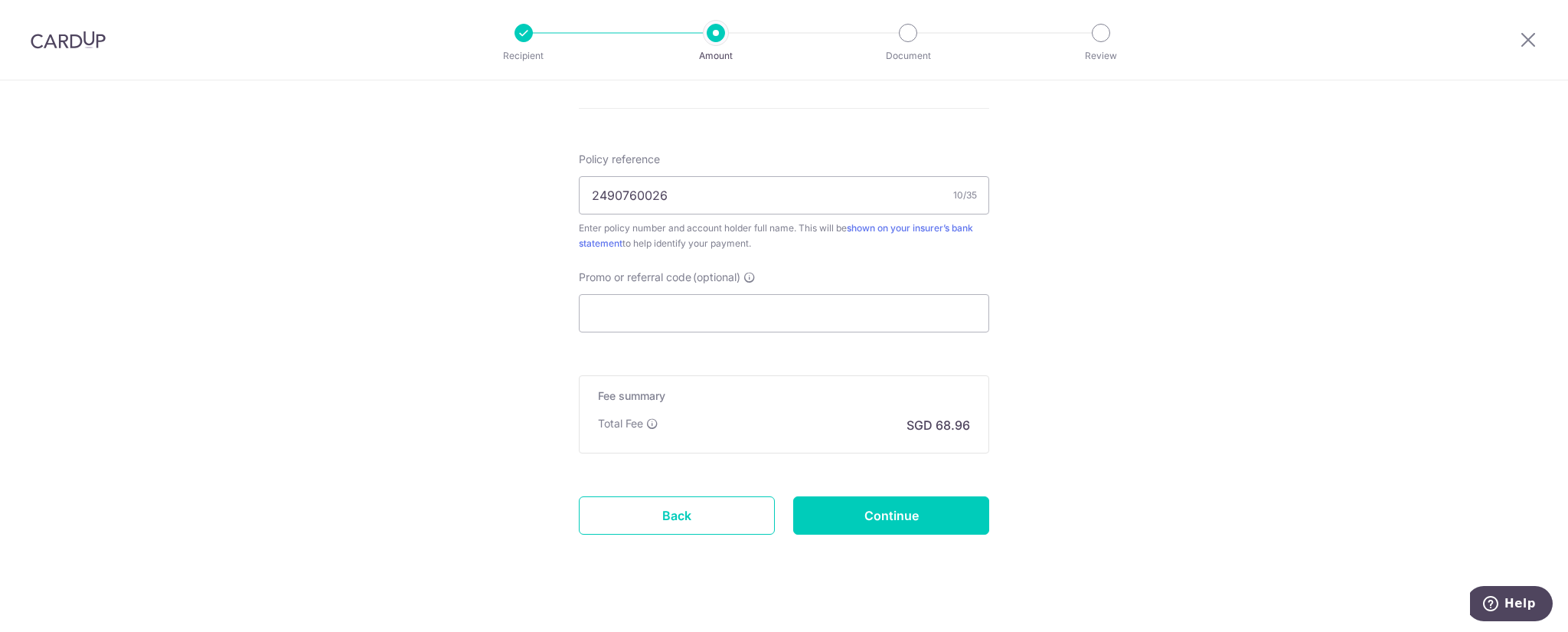
scroll to position [893, 0]
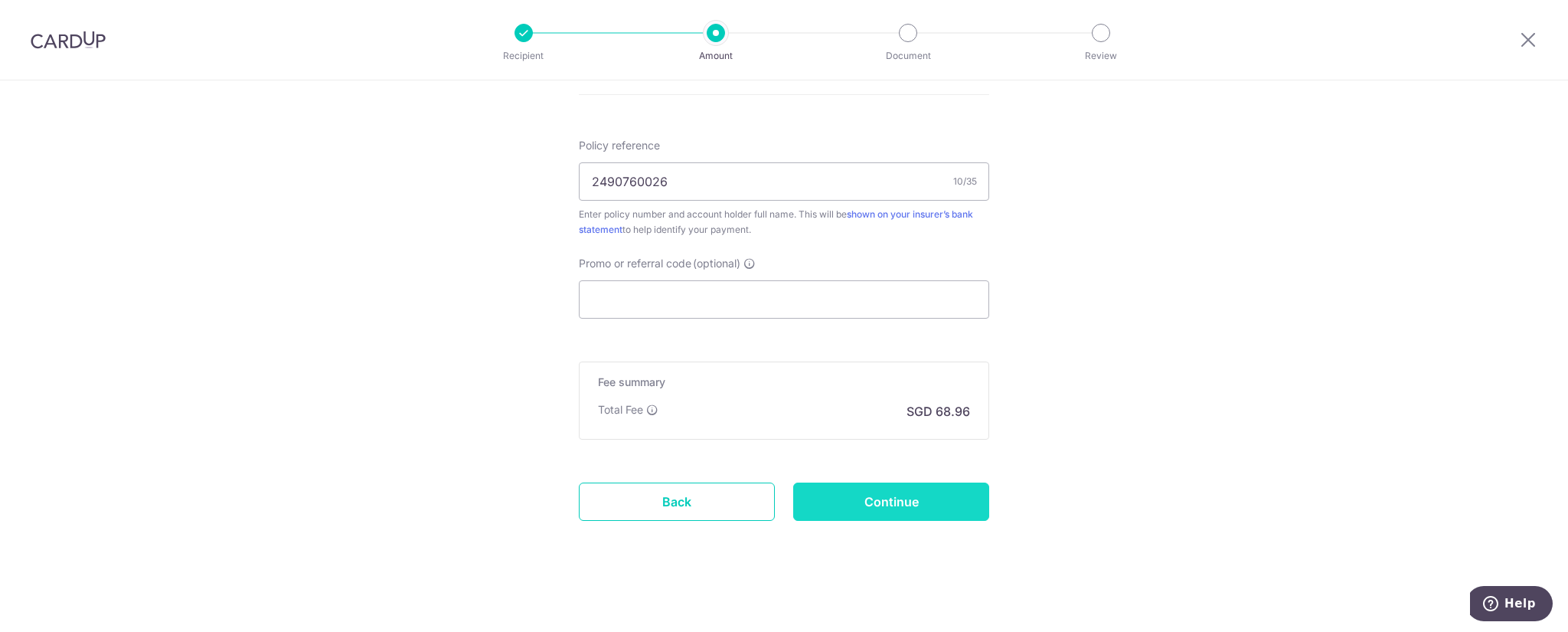
click at [919, 505] on input "Continue" at bounding box center [891, 501] width 196 height 38
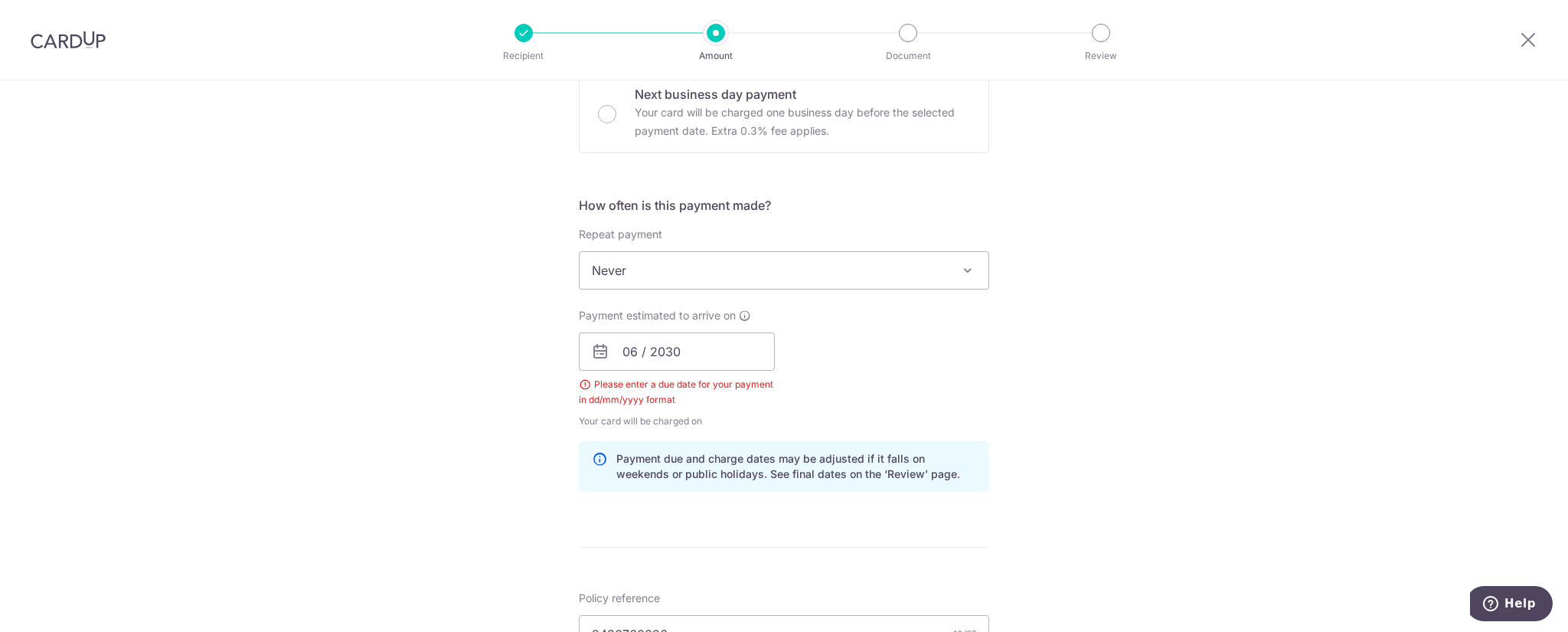
scroll to position [465, 0]
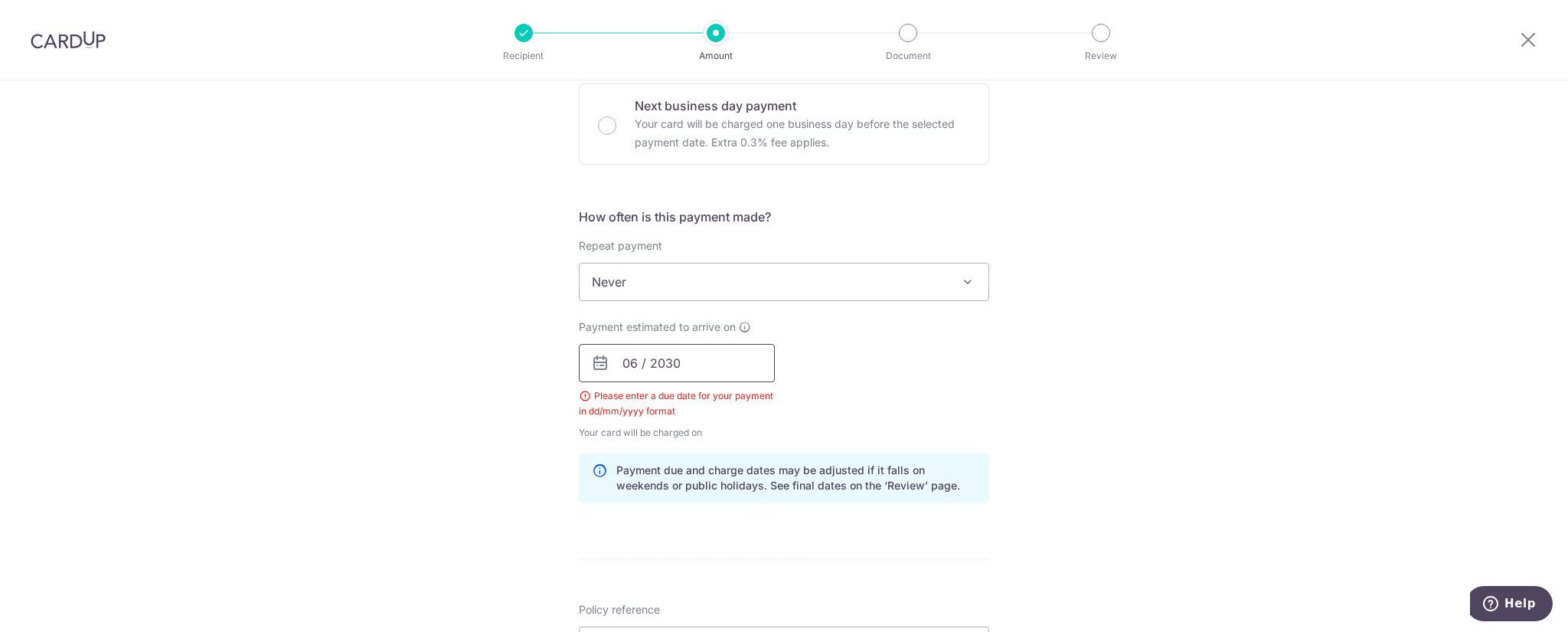
click at [677, 356] on input "06 / 2030" at bounding box center [677, 363] width 196 height 38
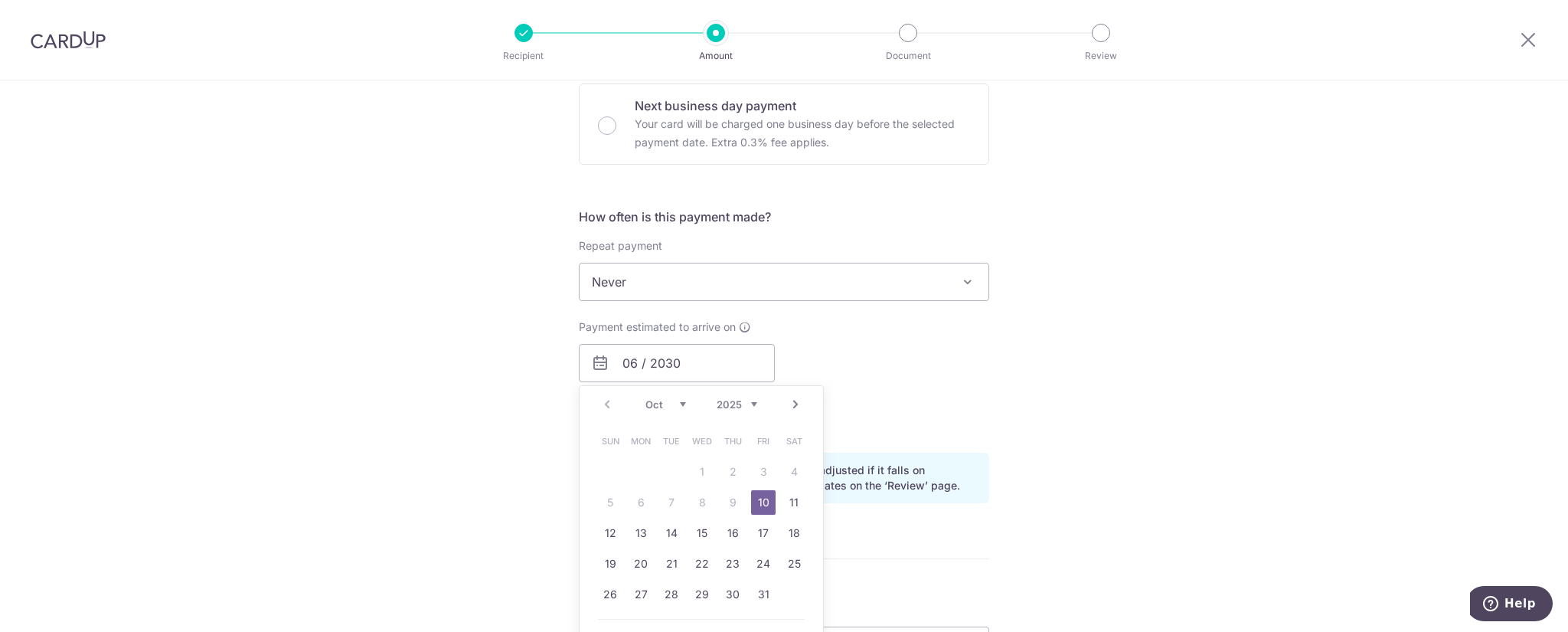
click at [756, 503] on link "10" at bounding box center [764, 502] width 25 height 25
type input "[DATE]"
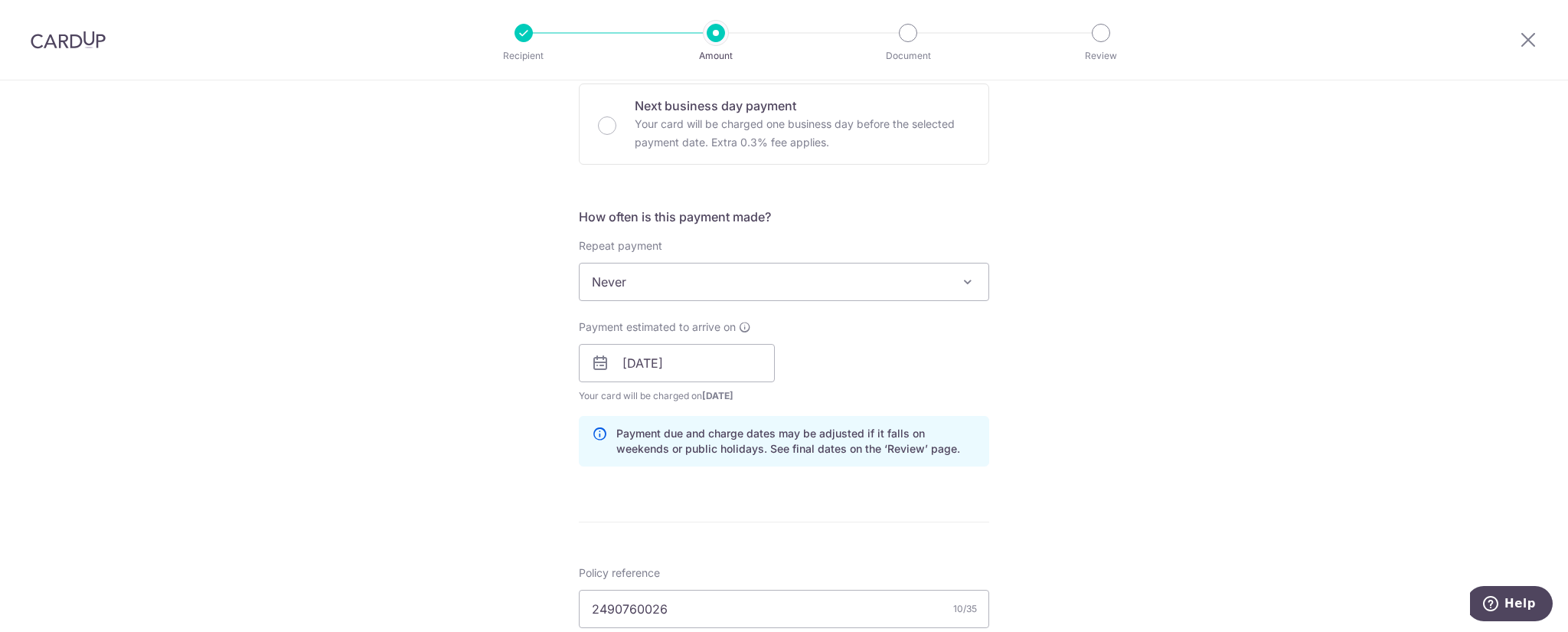
click at [856, 387] on div "Payment estimated to arrive on 10/10/2025 Prev Next Oct Nov Dec 2025 2026 2027 …" at bounding box center [784, 361] width 428 height 84
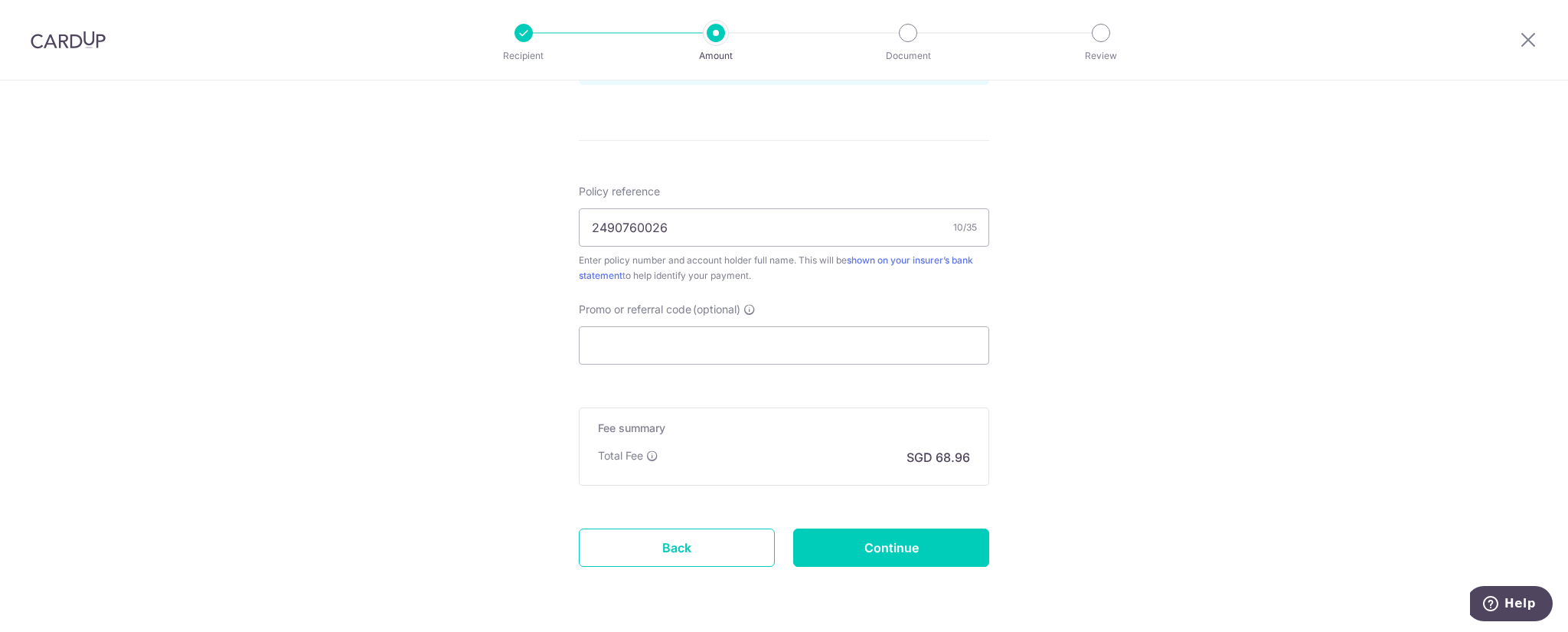
scroll to position [849, 0]
click at [867, 529] on input "Continue" at bounding box center [891, 545] width 196 height 38
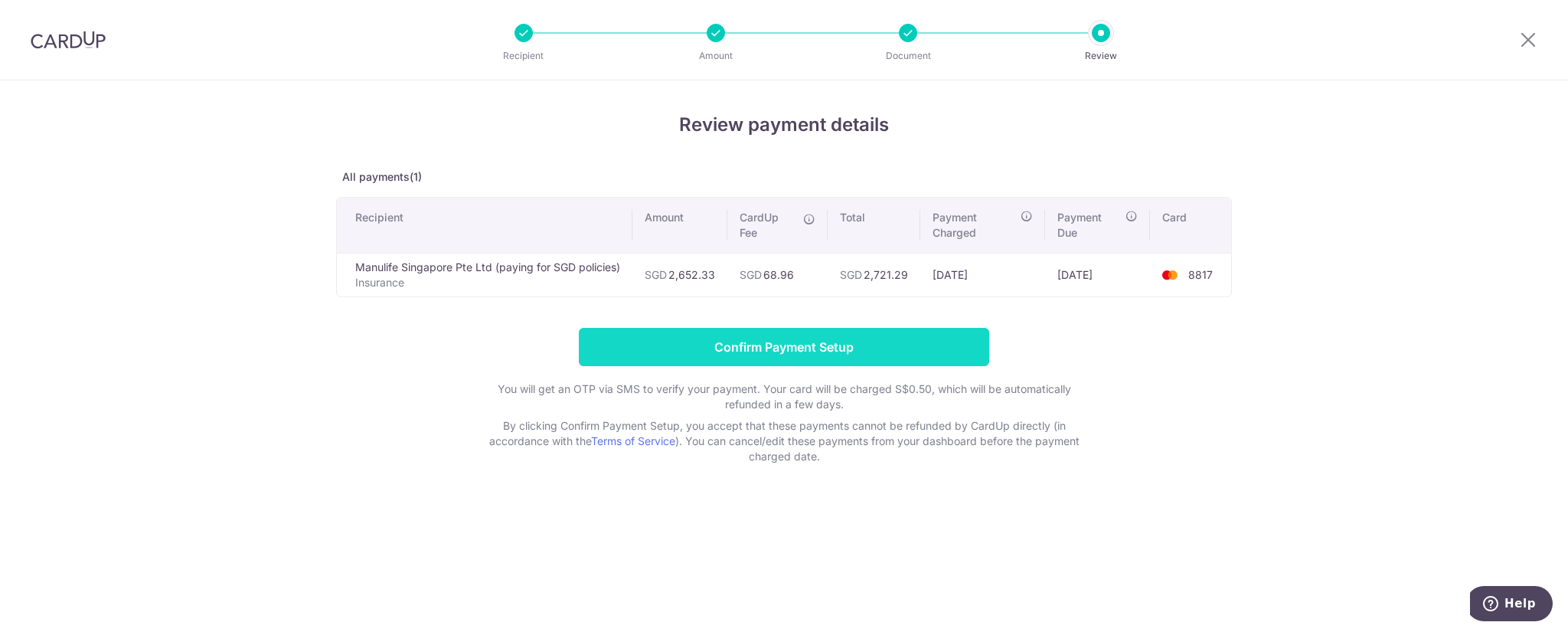
click at [889, 343] on input "Confirm Payment Setup" at bounding box center [784, 347] width 410 height 38
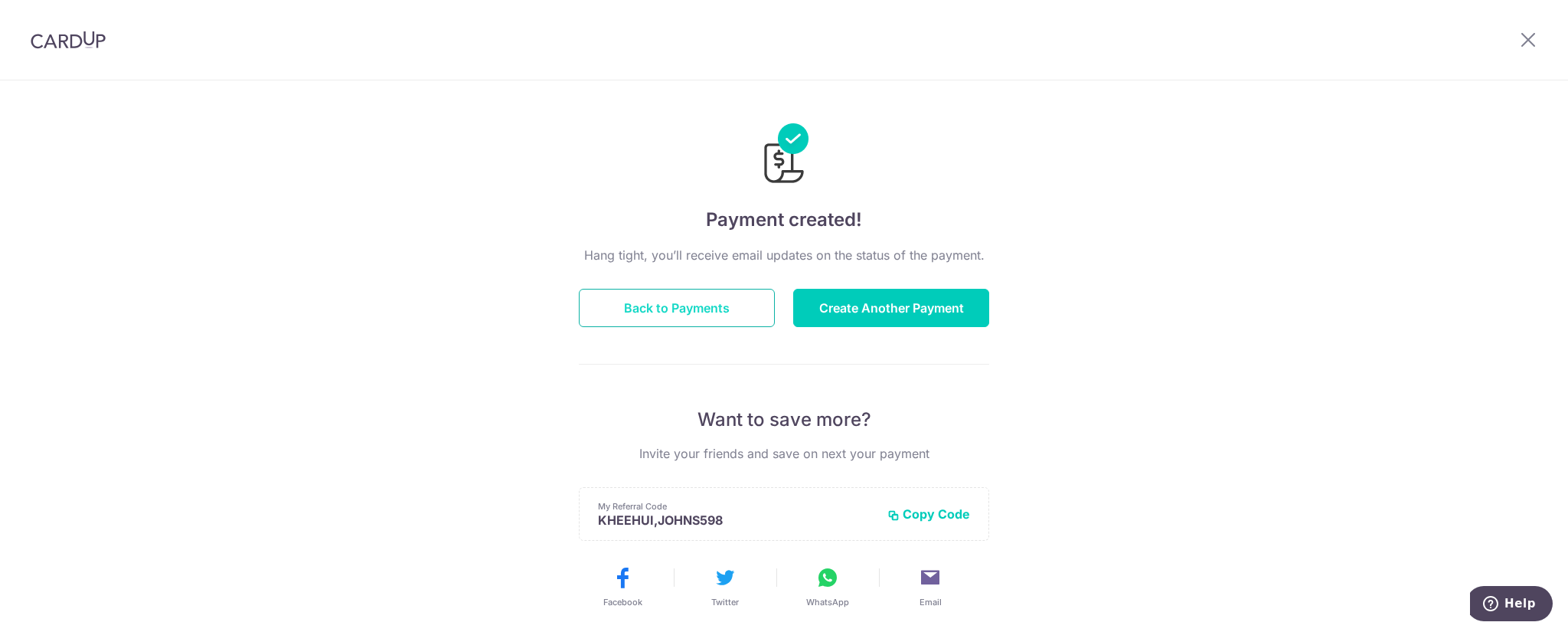
click at [715, 312] on button "Back to Payments" at bounding box center [677, 307] width 196 height 38
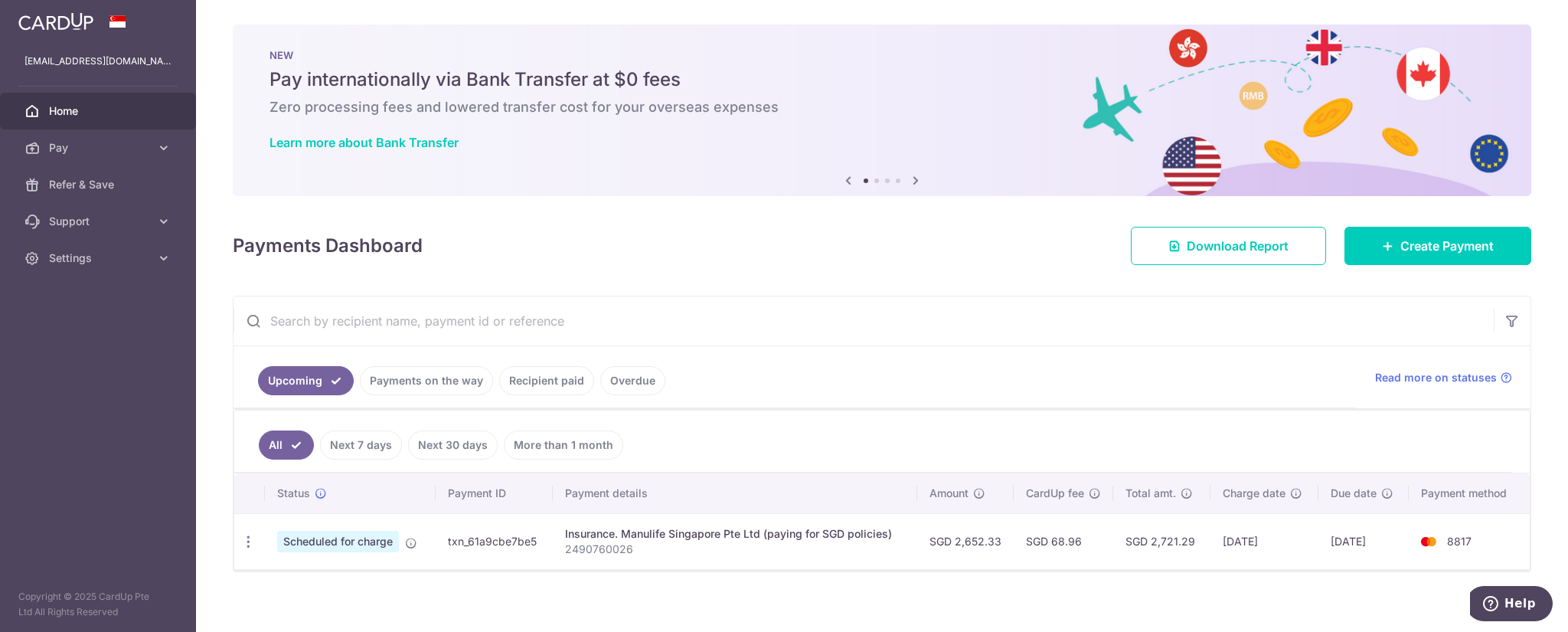
scroll to position [7, 0]
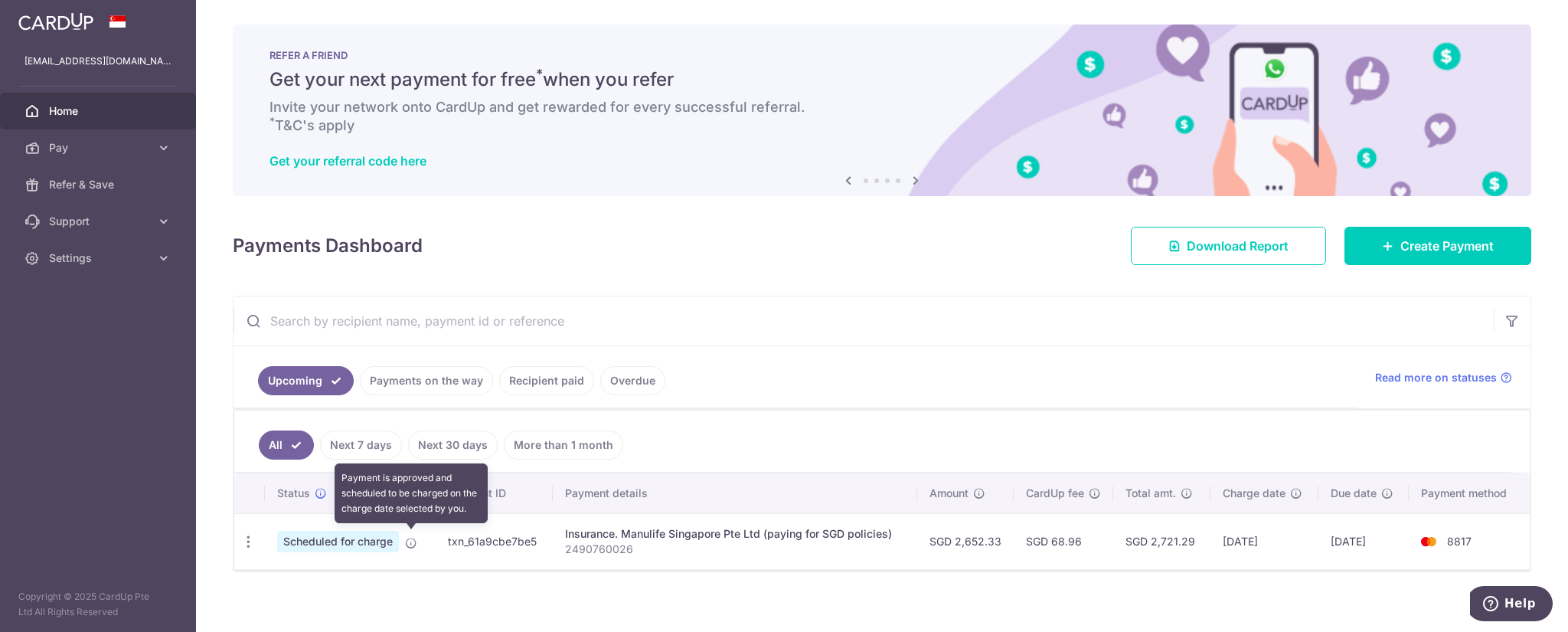
click at [412, 540] on icon at bounding box center [410, 543] width 12 height 12
click at [1444, 532] on td "8817" at bounding box center [1469, 540] width 121 height 56
click at [1338, 537] on td "[DATE]" at bounding box center [1364, 540] width 91 height 56
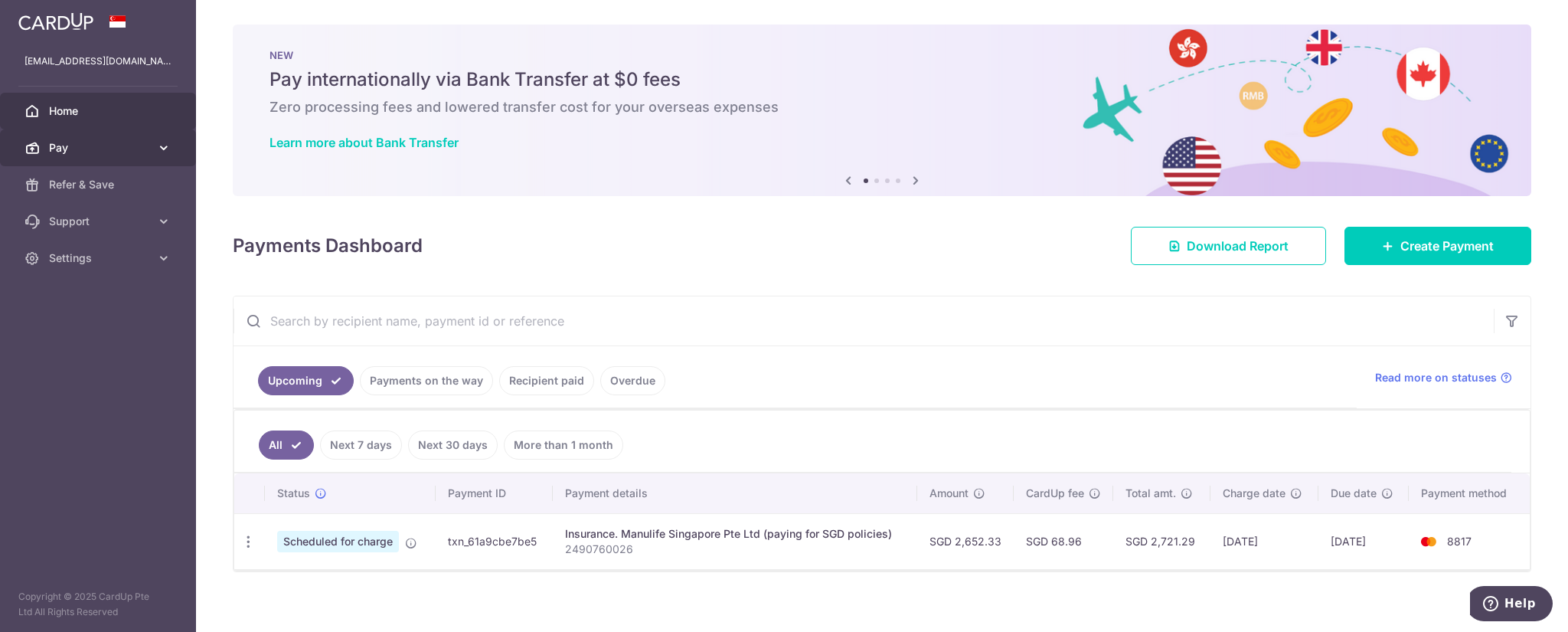
click at [129, 162] on link "Pay" at bounding box center [98, 147] width 196 height 37
